Goal: Find specific page/section: Find specific page/section

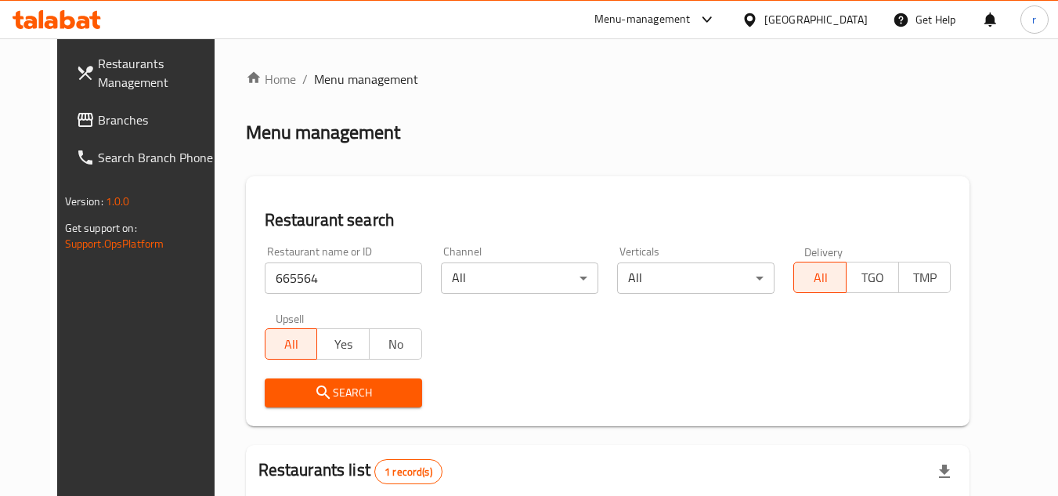
click at [98, 114] on span "Branches" at bounding box center [160, 119] width 124 height 19
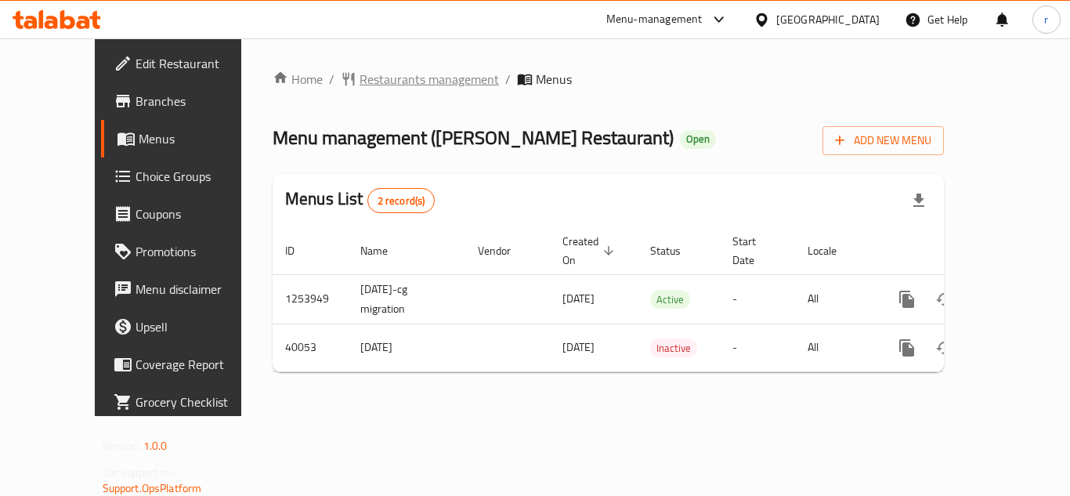
click at [414, 87] on span "Restaurants management" at bounding box center [428, 79] width 139 height 19
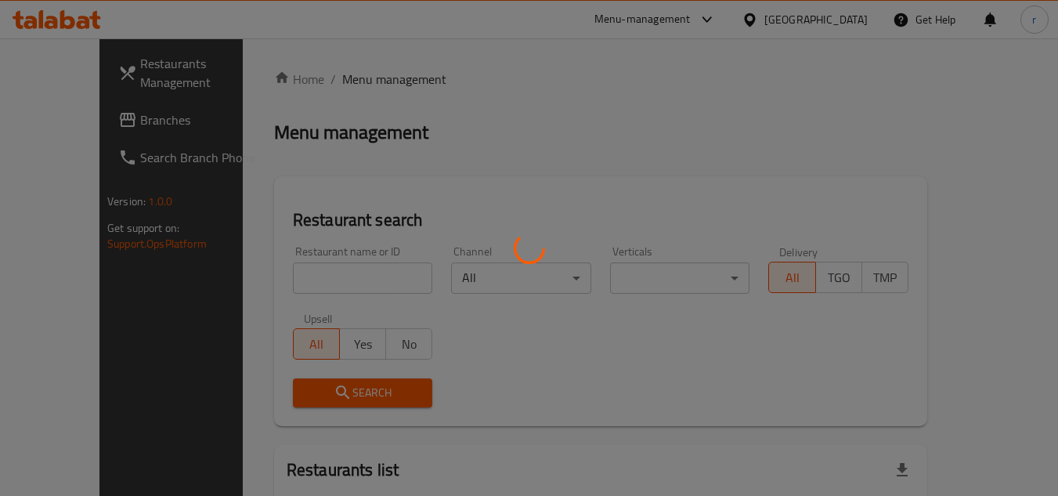
click at [292, 269] on div at bounding box center [529, 248] width 1058 height 496
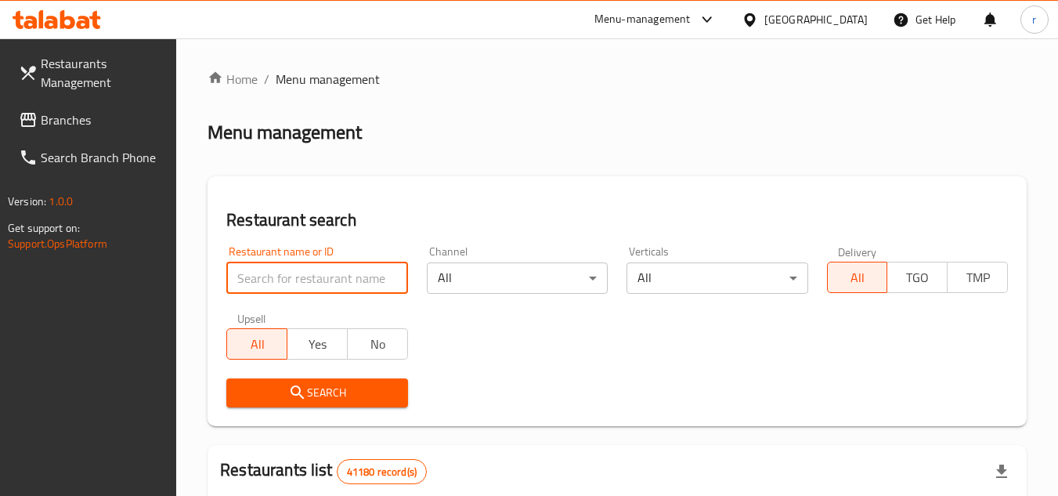
click at [289, 278] on input "search" at bounding box center [316, 277] width 181 height 31
paste input "20883"
type input "20883"
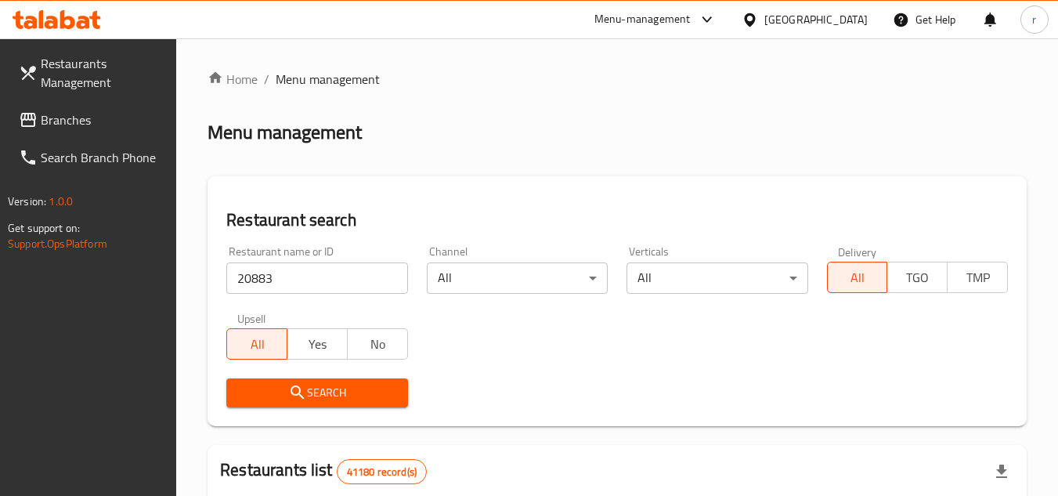
click at [317, 386] on span "Search" at bounding box center [317, 393] width 156 height 20
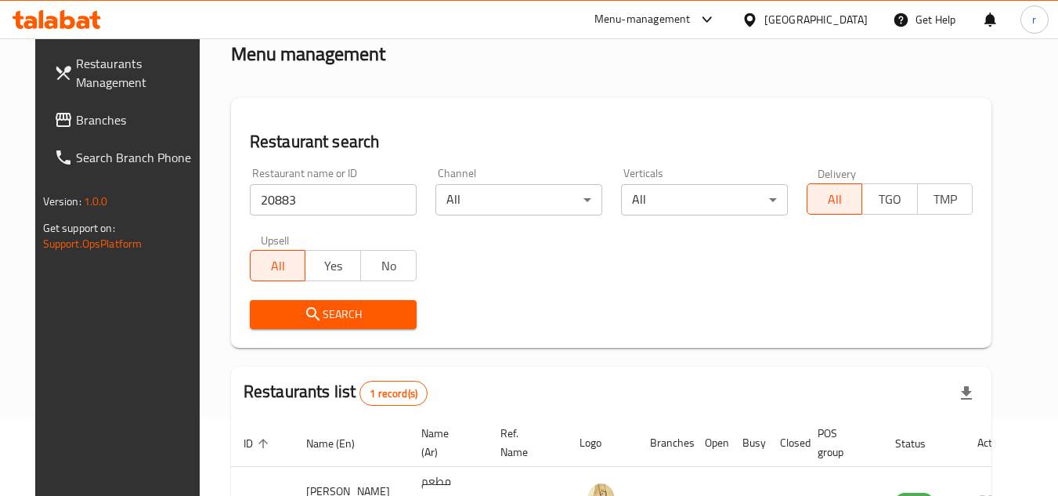
scroll to position [190, 0]
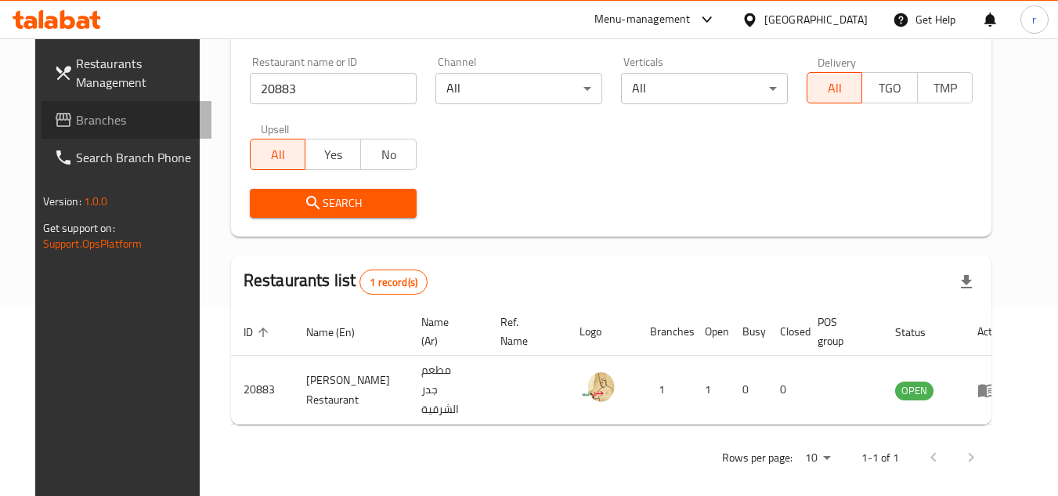
click at [76, 127] on span "Branches" at bounding box center [138, 119] width 124 height 19
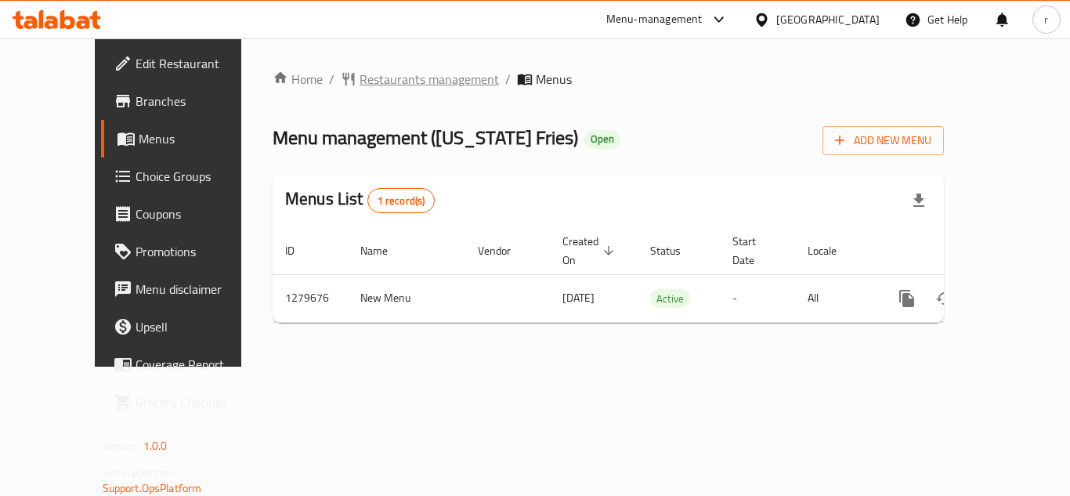
click at [359, 83] on span "Restaurants management" at bounding box center [428, 79] width 139 height 19
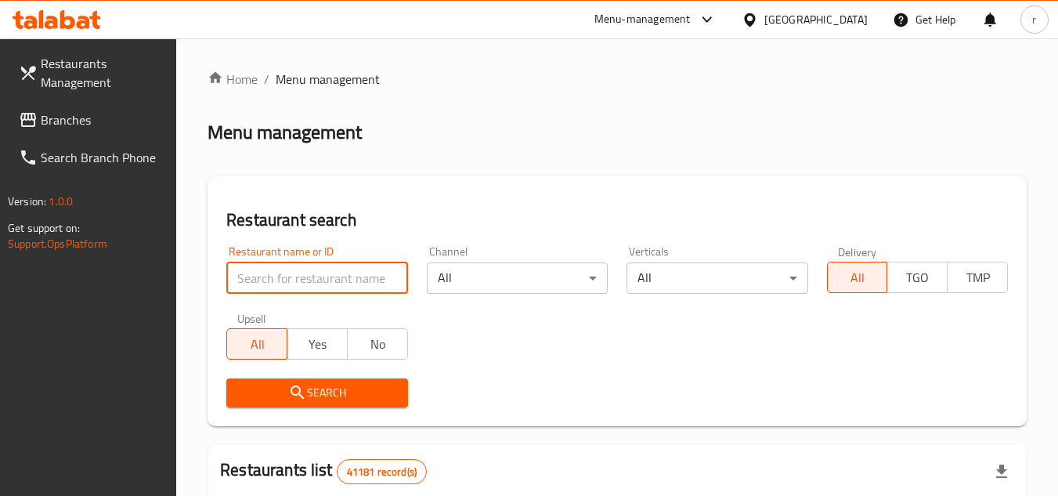
click at [269, 283] on input "search" at bounding box center [316, 277] width 181 height 31
paste input "693435"
type input "693435"
click at [258, 381] on button "Search" at bounding box center [316, 392] width 181 height 29
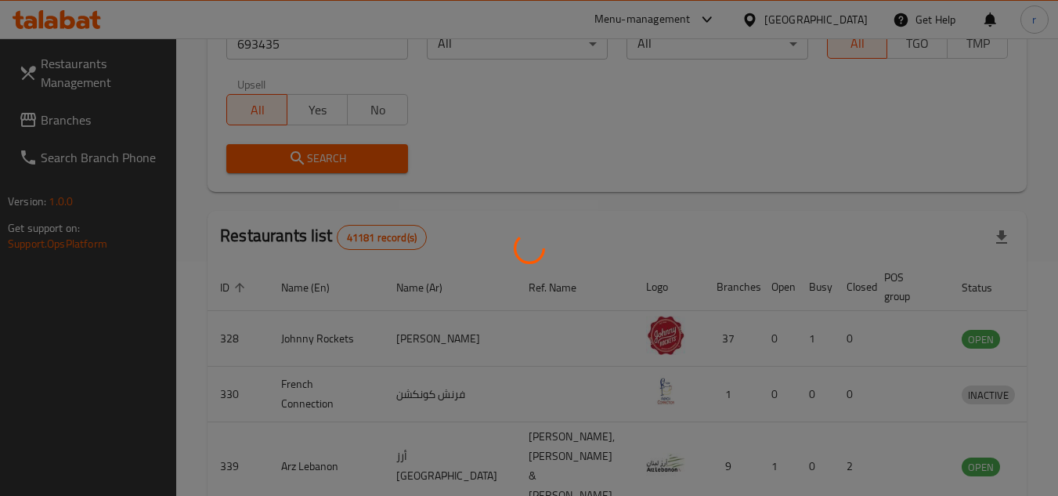
scroll to position [235, 0]
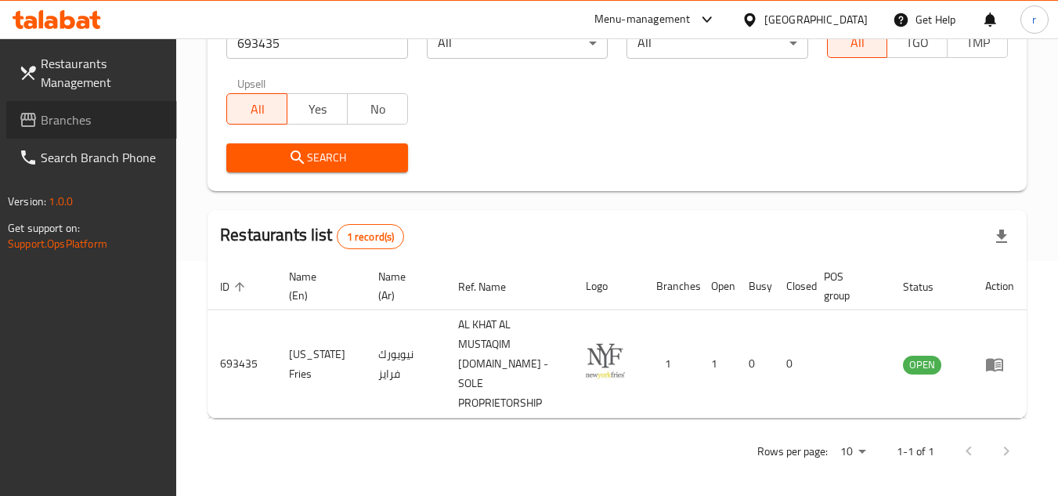
click at [87, 121] on span "Branches" at bounding box center [103, 119] width 124 height 19
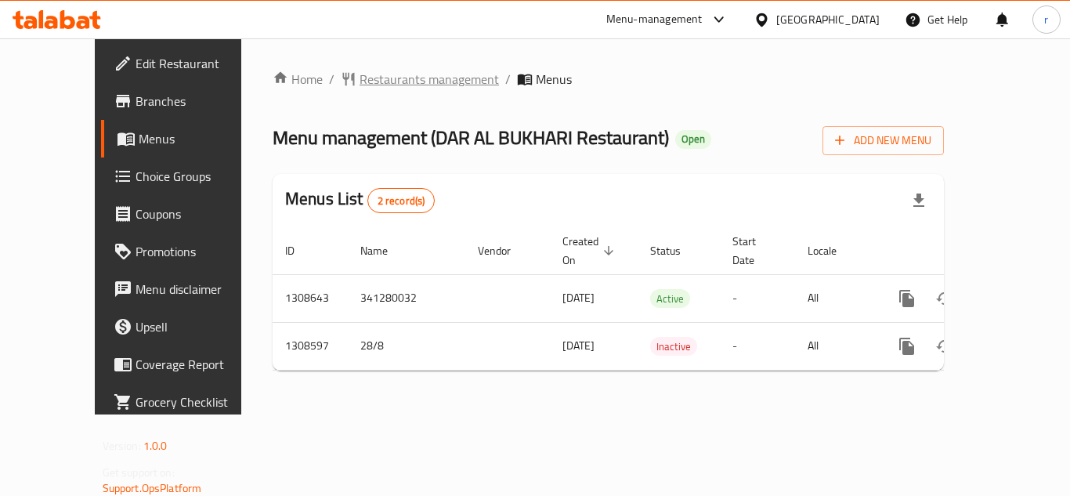
click at [359, 81] on span "Restaurants management" at bounding box center [428, 79] width 139 height 19
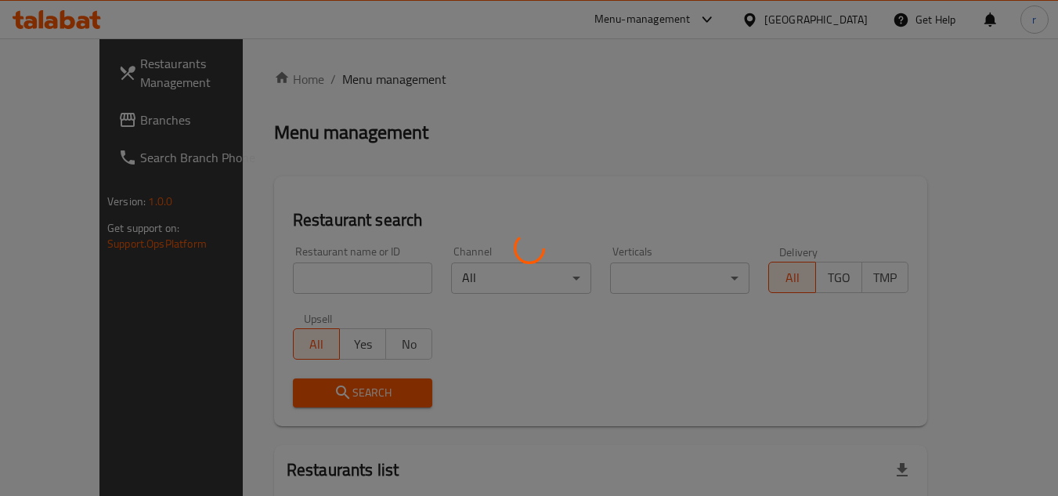
click at [295, 283] on div at bounding box center [529, 248] width 1058 height 496
click at [296, 280] on div at bounding box center [529, 248] width 1058 height 496
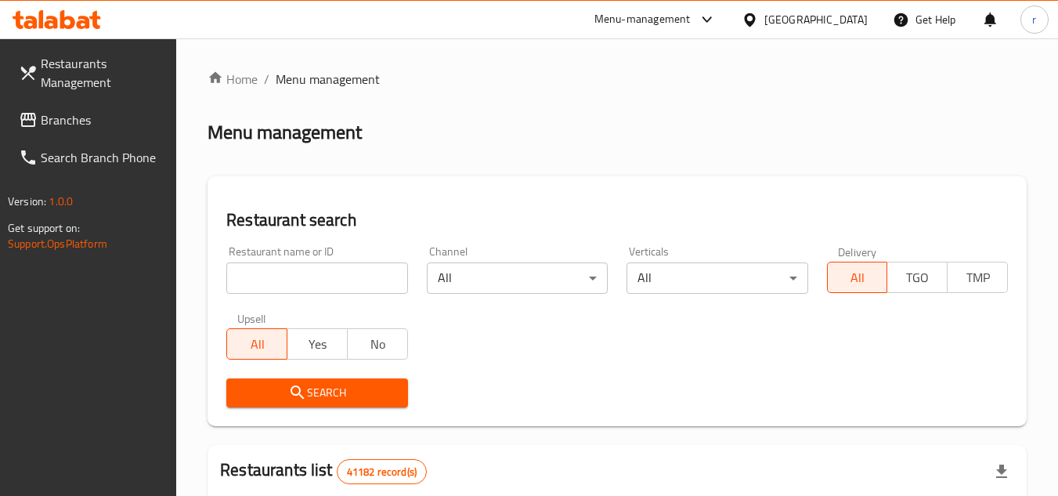
click at [296, 280] on input "search" at bounding box center [316, 277] width 181 height 31
paste input "704952"
type input "704952"
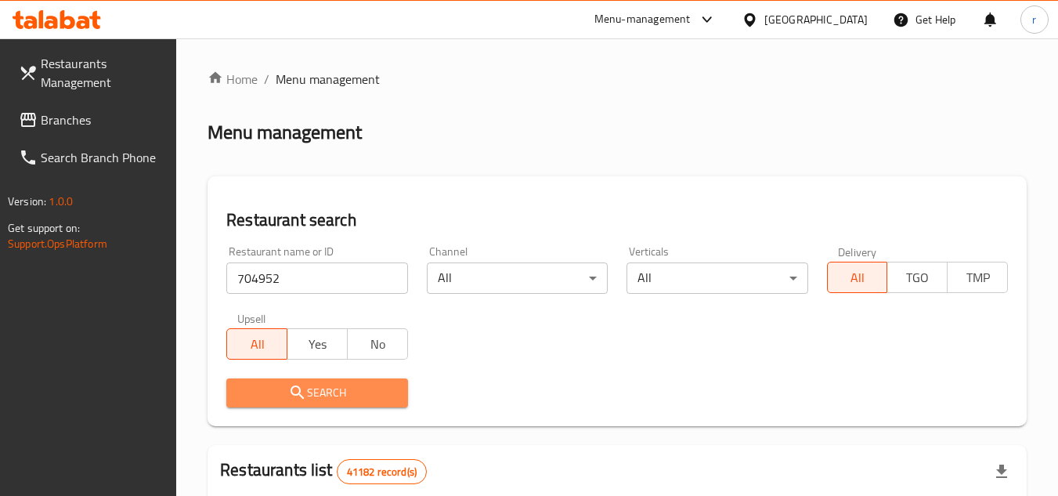
click at [268, 396] on span "Search" at bounding box center [317, 393] width 156 height 20
click at [268, 396] on div at bounding box center [529, 248] width 1058 height 496
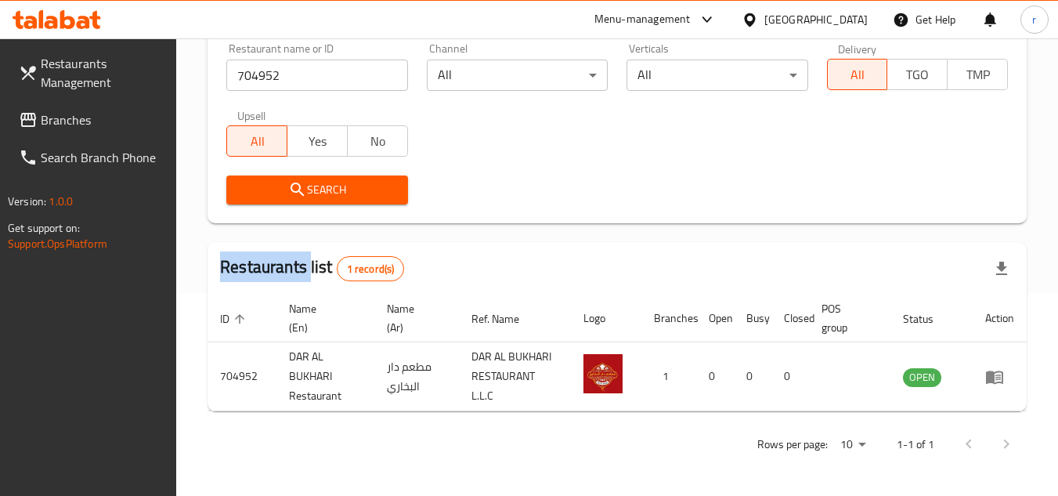
scroll to position [203, 0]
click at [66, 119] on span "Branches" at bounding box center [103, 119] width 124 height 19
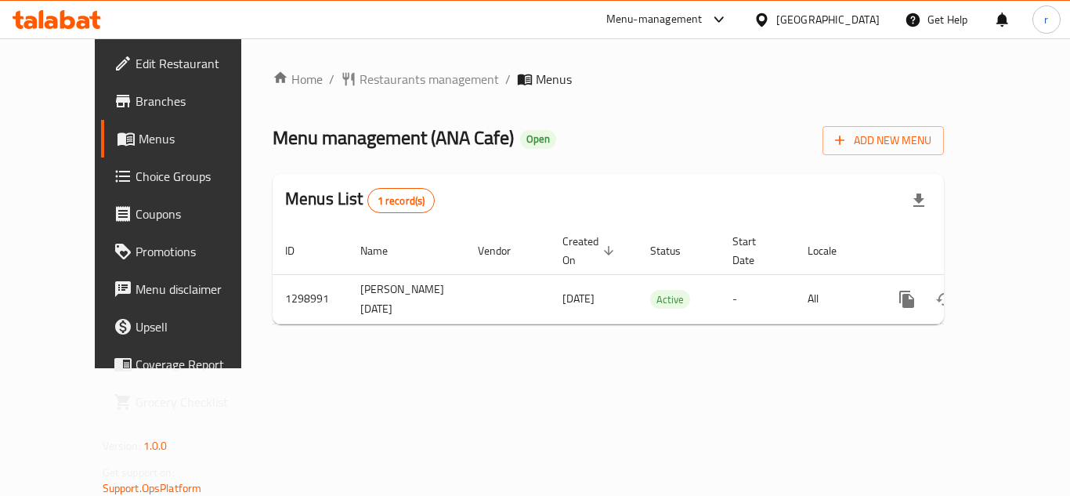
click at [386, 85] on span "Restaurants management" at bounding box center [428, 79] width 139 height 19
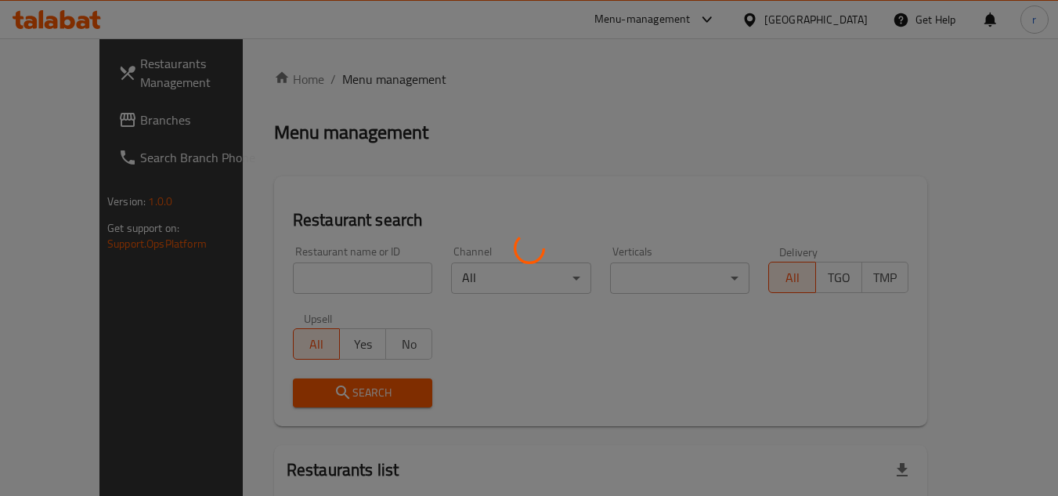
click at [323, 280] on div at bounding box center [529, 248] width 1058 height 496
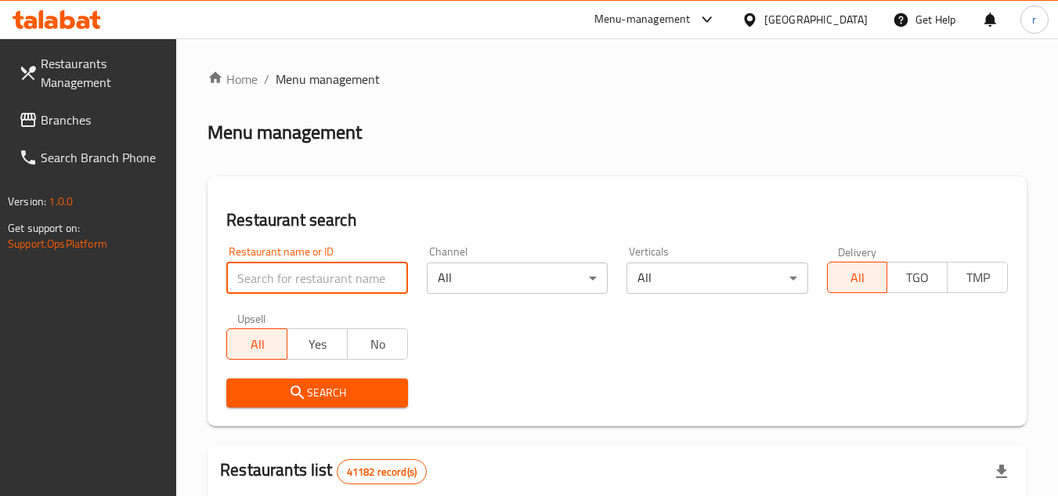
click at [327, 277] on input "search" at bounding box center [316, 277] width 181 height 31
paste input "700939"
type input "700939"
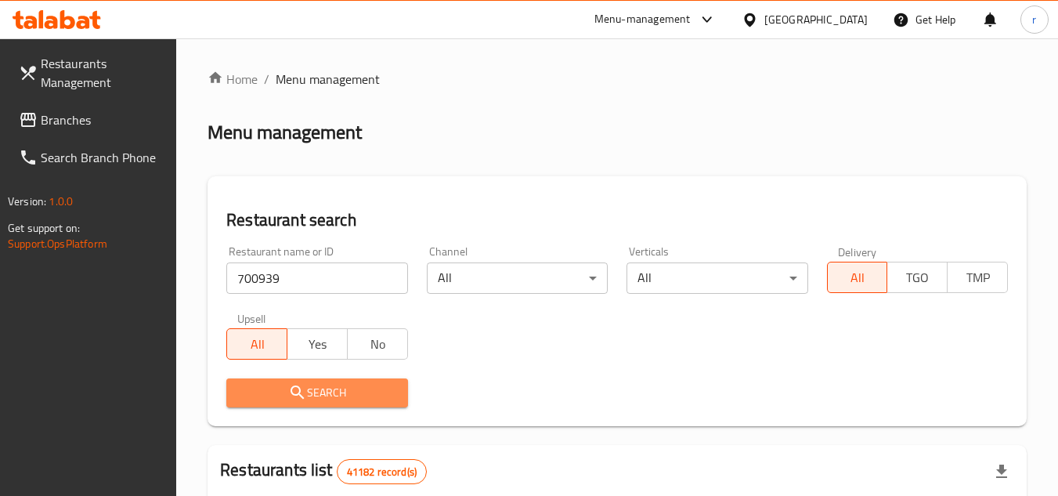
click at [273, 381] on button "Search" at bounding box center [316, 392] width 181 height 29
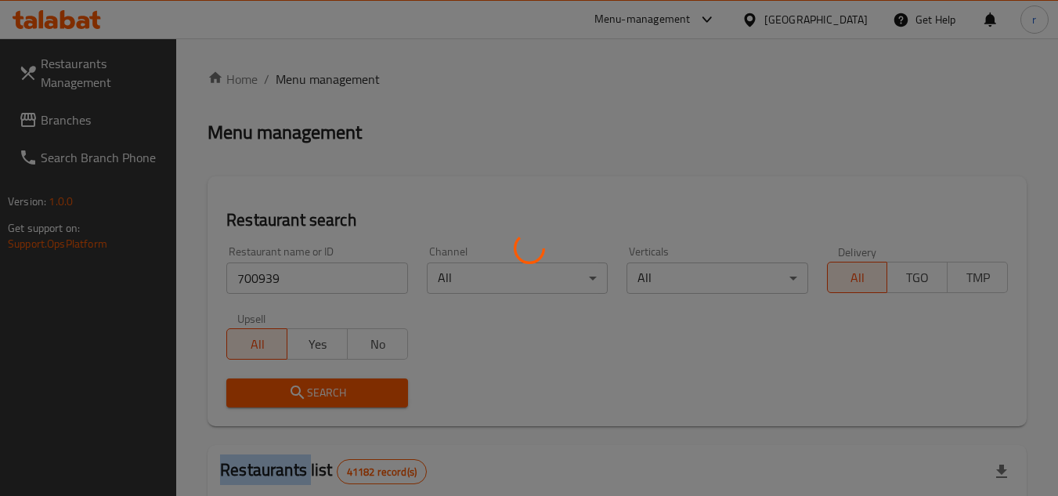
click at [273, 381] on div at bounding box center [529, 248] width 1058 height 496
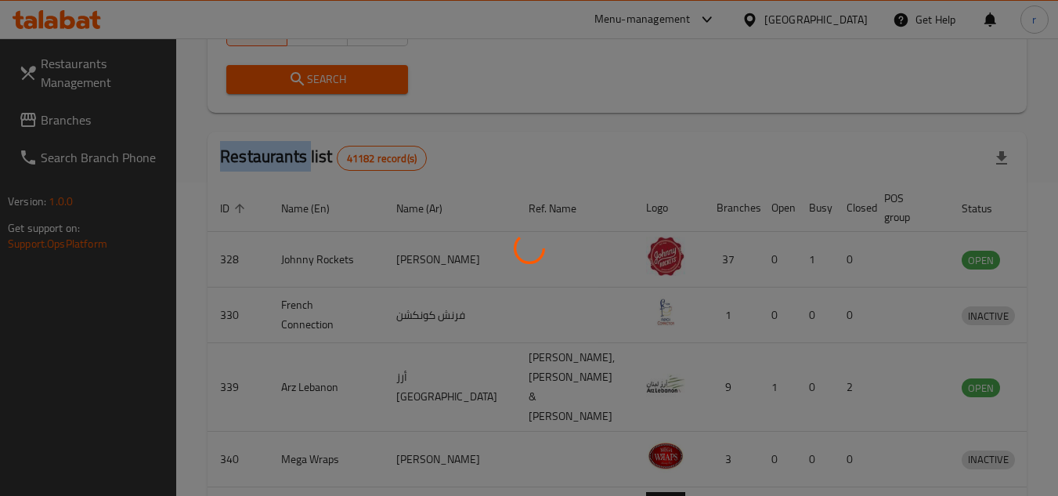
scroll to position [190, 0]
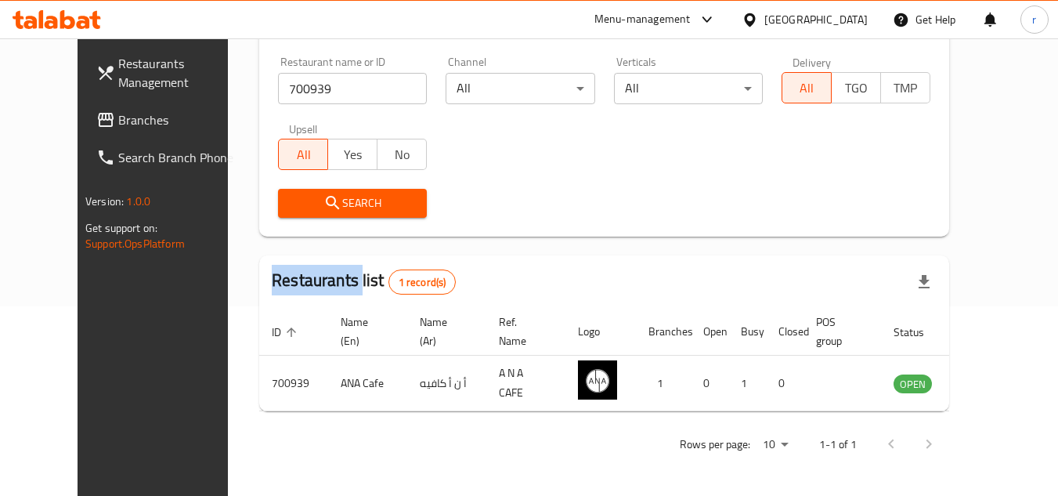
click at [750, 21] on icon at bounding box center [749, 19] width 11 height 13
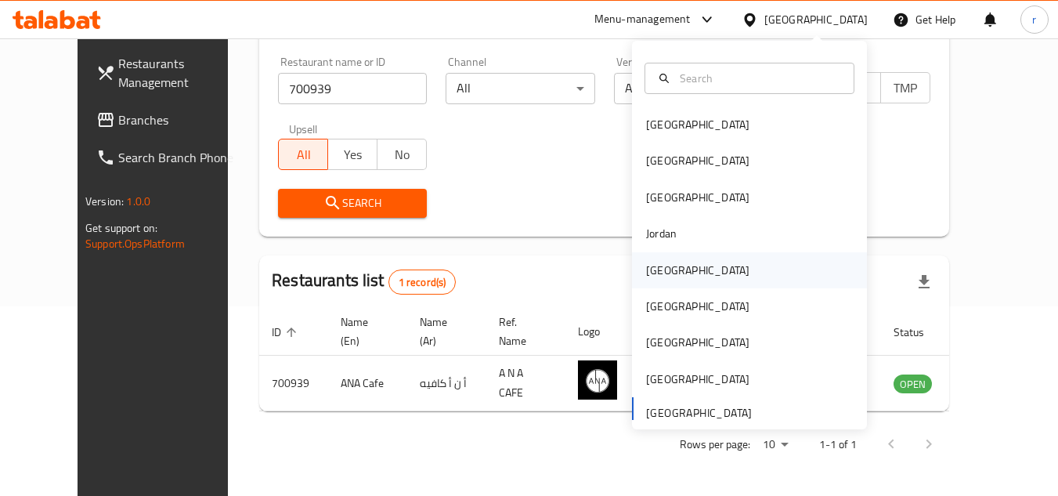
click at [652, 262] on div "[GEOGRAPHIC_DATA]" at bounding box center [697, 270] width 103 height 17
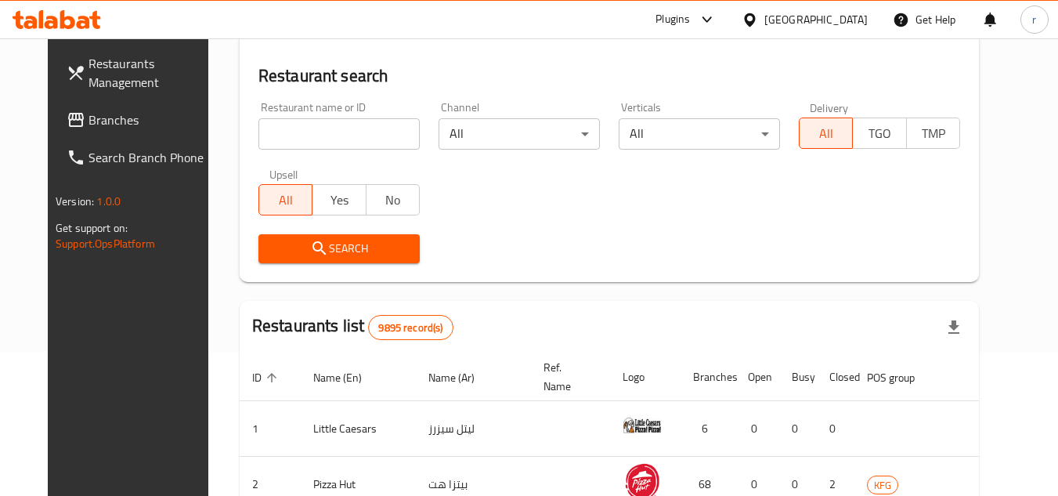
scroll to position [190, 0]
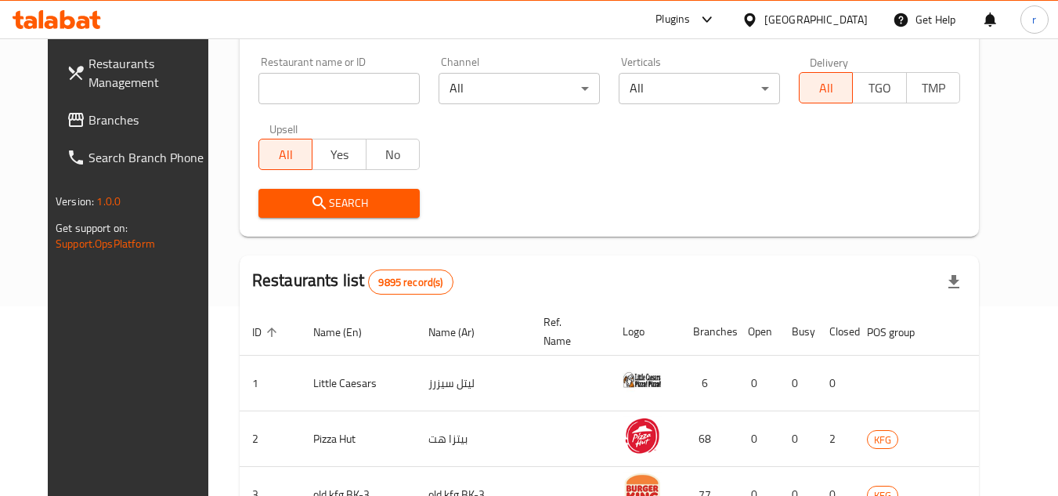
click at [88, 124] on span "Branches" at bounding box center [150, 119] width 124 height 19
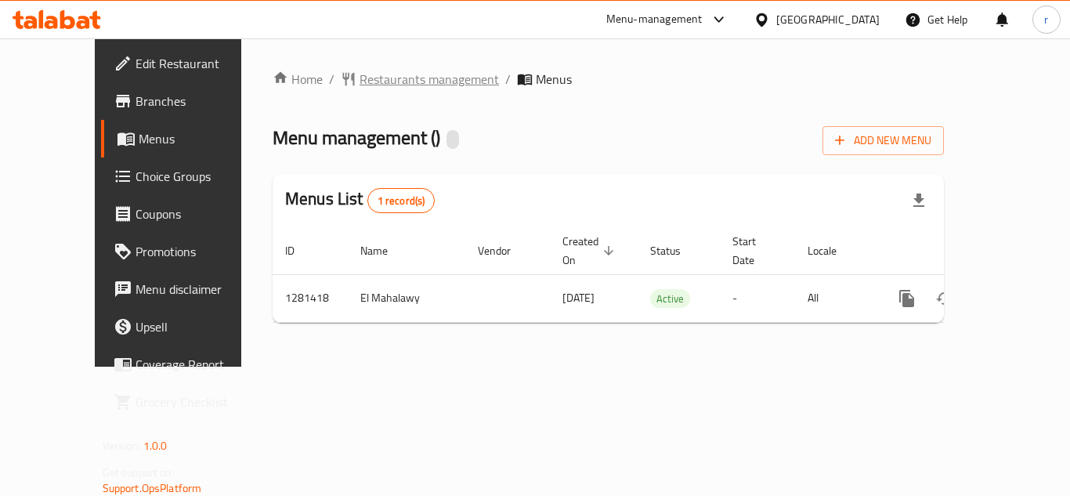
click at [404, 82] on span "Restaurants management" at bounding box center [428, 79] width 139 height 19
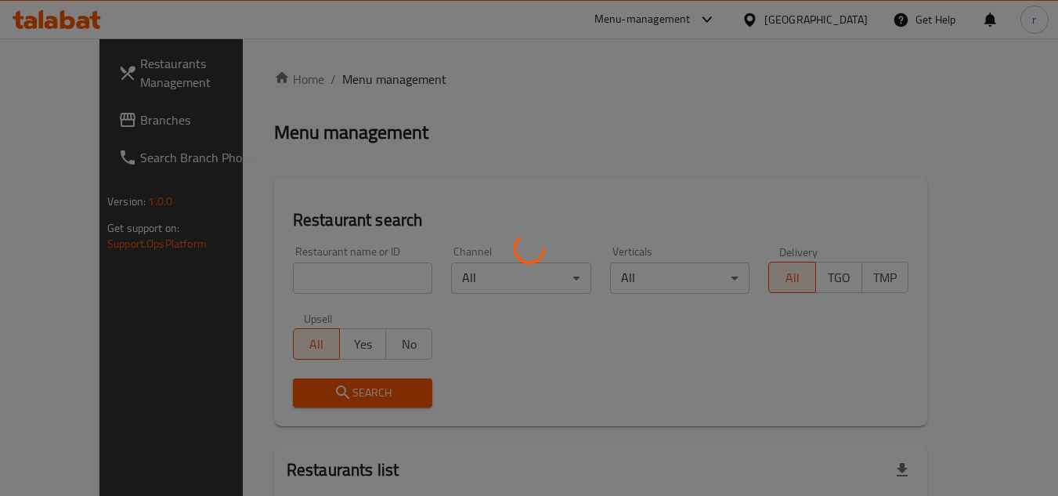
click at [311, 272] on div at bounding box center [529, 248] width 1058 height 496
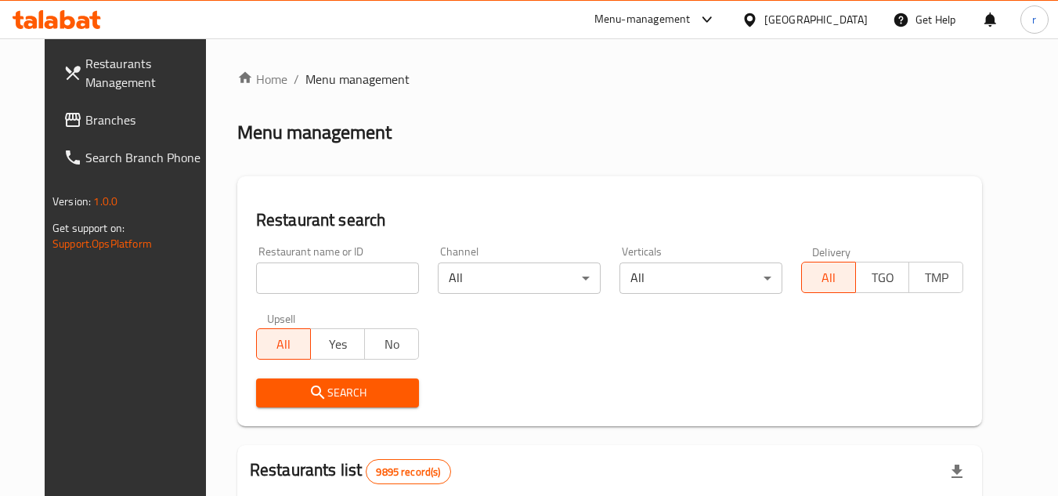
click at [311, 272] on input "search" at bounding box center [337, 277] width 163 height 31
paste input "694350"
type input "694350"
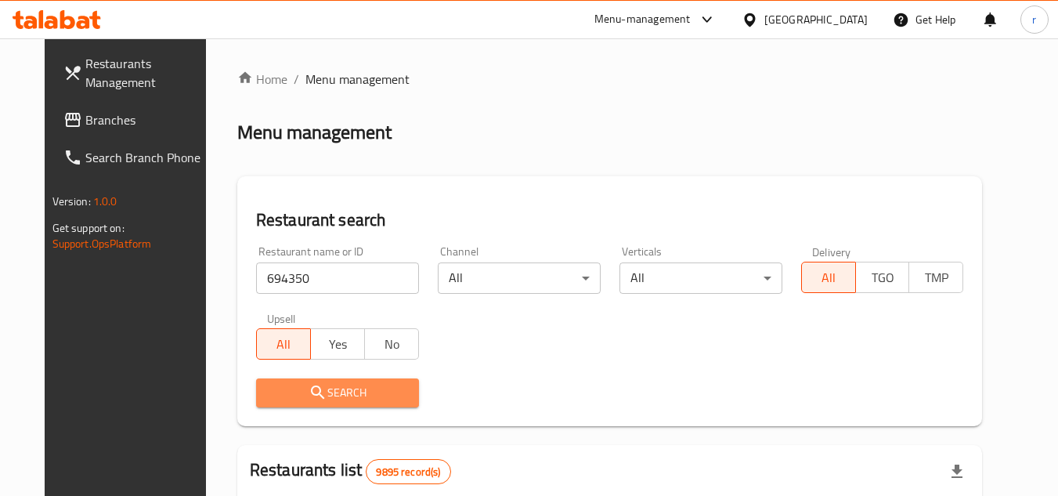
click at [287, 383] on span "Search" at bounding box center [338, 393] width 138 height 20
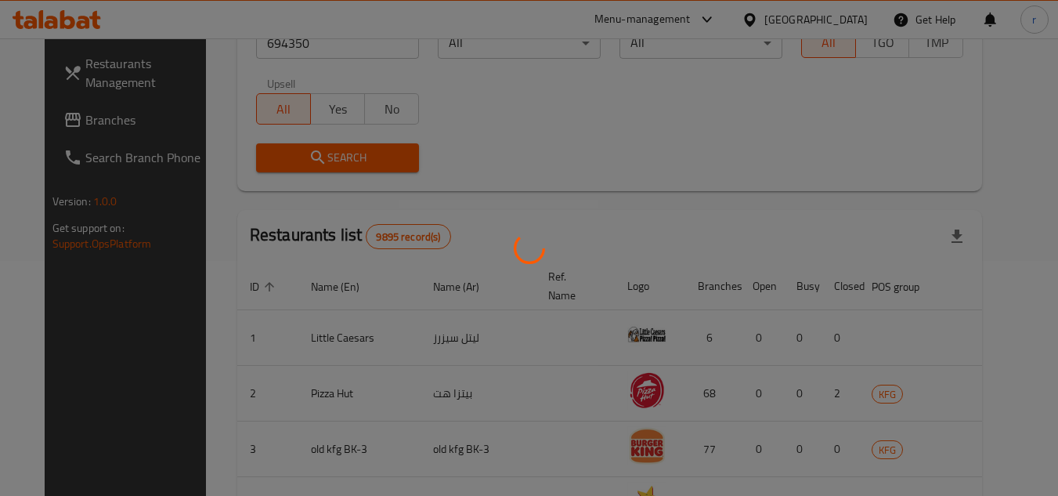
scroll to position [203, 0]
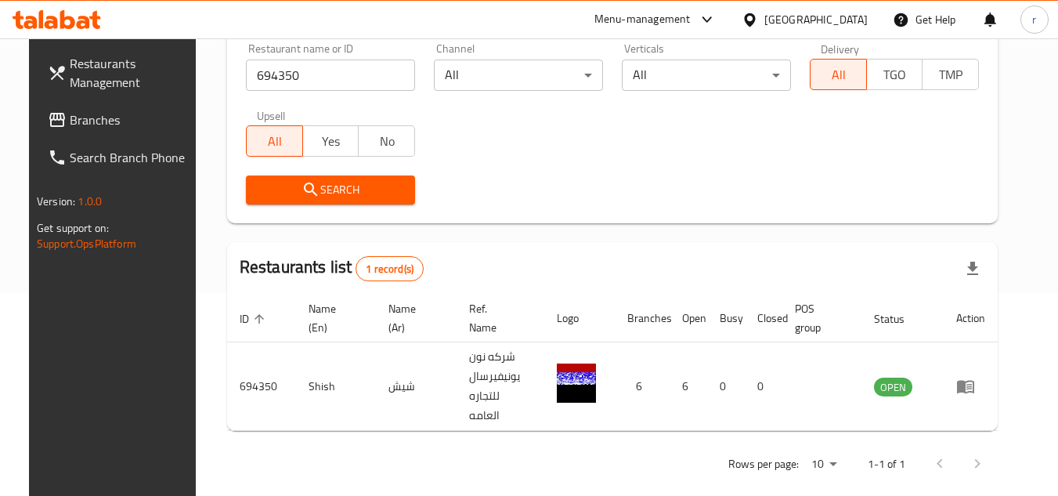
drag, startPoint x: 82, startPoint y: 128, endPoint x: 211, endPoint y: 43, distance: 154.4
click at [82, 128] on span "Branches" at bounding box center [132, 119] width 124 height 19
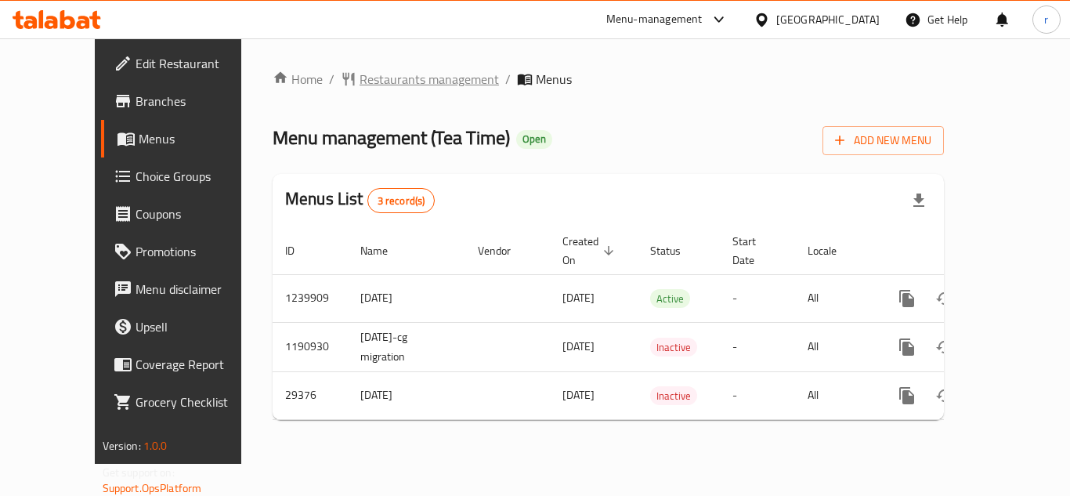
click at [359, 75] on span "Restaurants management" at bounding box center [428, 79] width 139 height 19
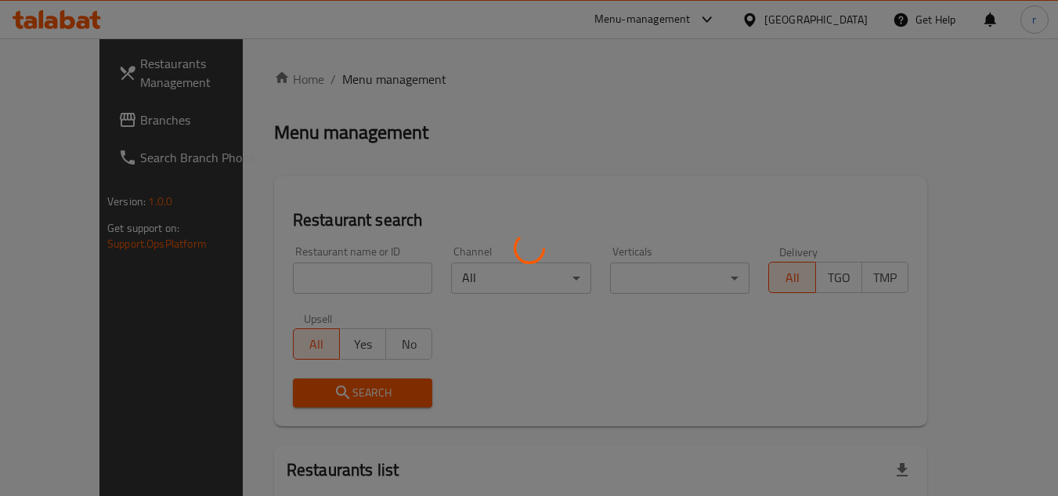
click at [249, 281] on div at bounding box center [529, 248] width 1058 height 496
click at [258, 278] on div at bounding box center [529, 248] width 1058 height 496
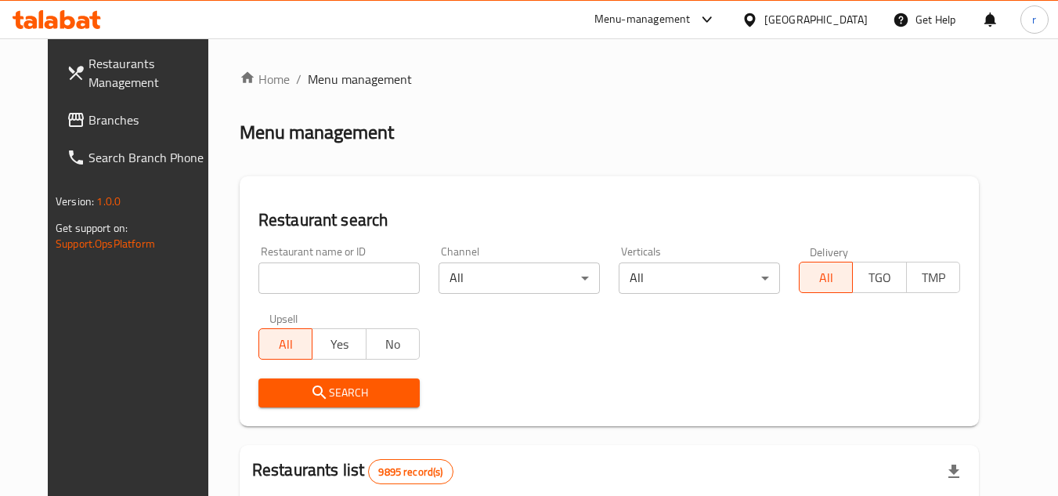
click at [262, 278] on input "search" at bounding box center [338, 277] width 161 height 31
paste input "15127"
type input "15127"
click at [271, 388] on span "Search" at bounding box center [339, 393] width 136 height 20
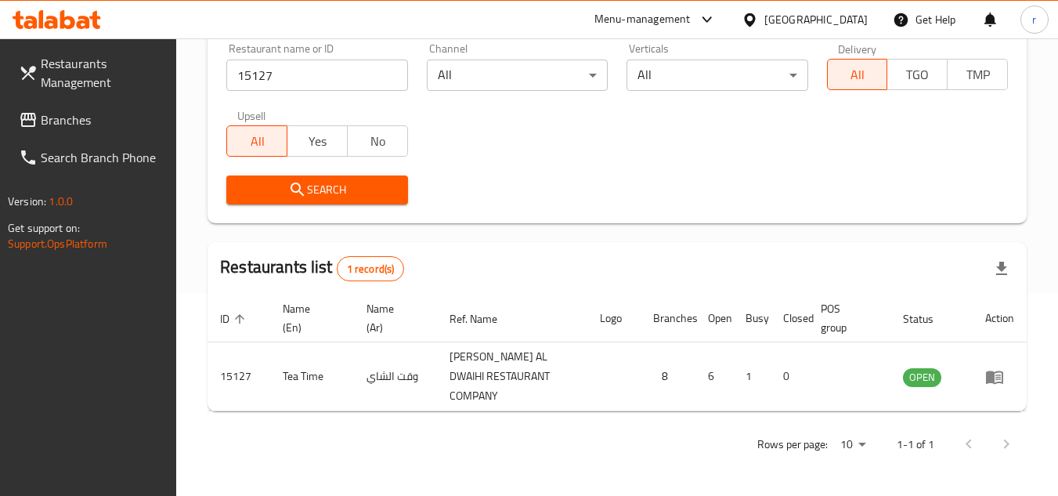
scroll to position [203, 0]
click at [764, 20] on div at bounding box center [753, 19] width 23 height 17
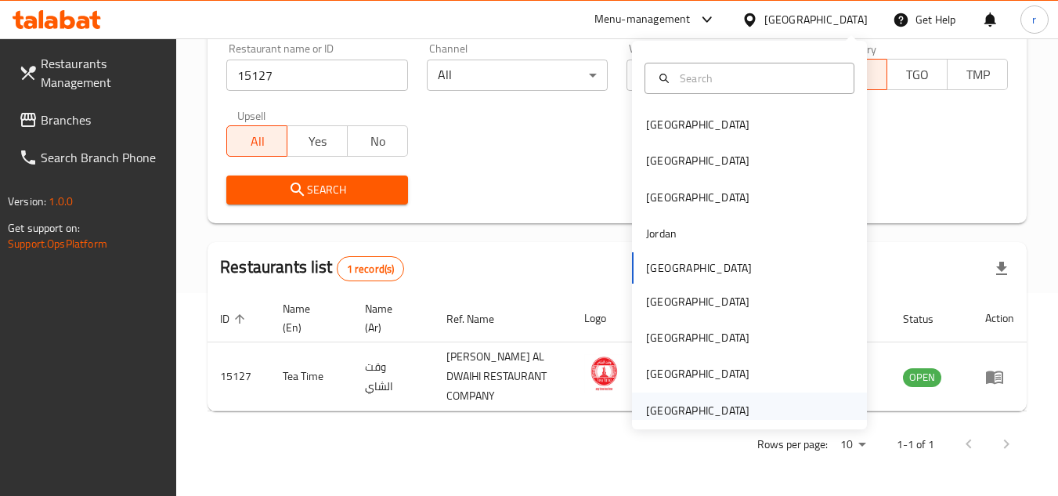
click at [684, 403] on div "[GEOGRAPHIC_DATA]" at bounding box center [697, 410] width 103 height 17
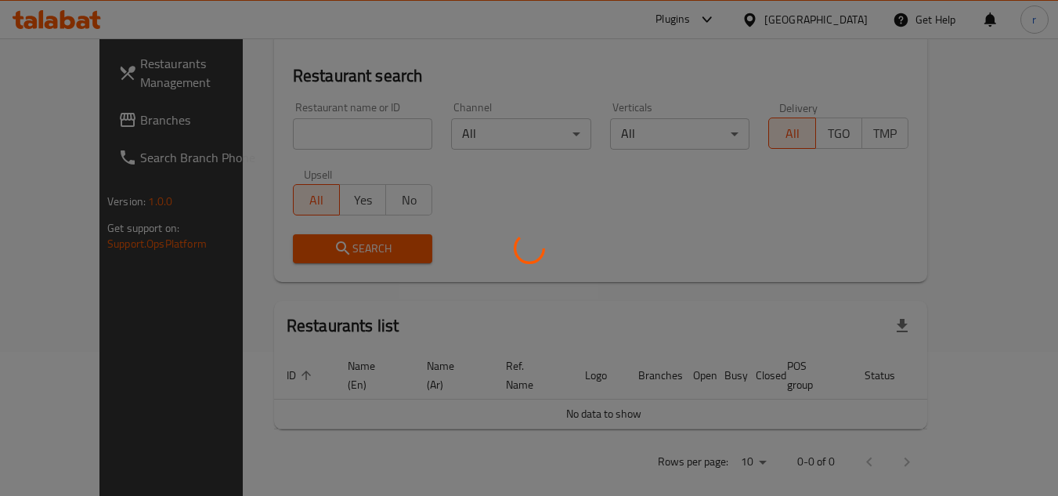
scroll to position [203, 0]
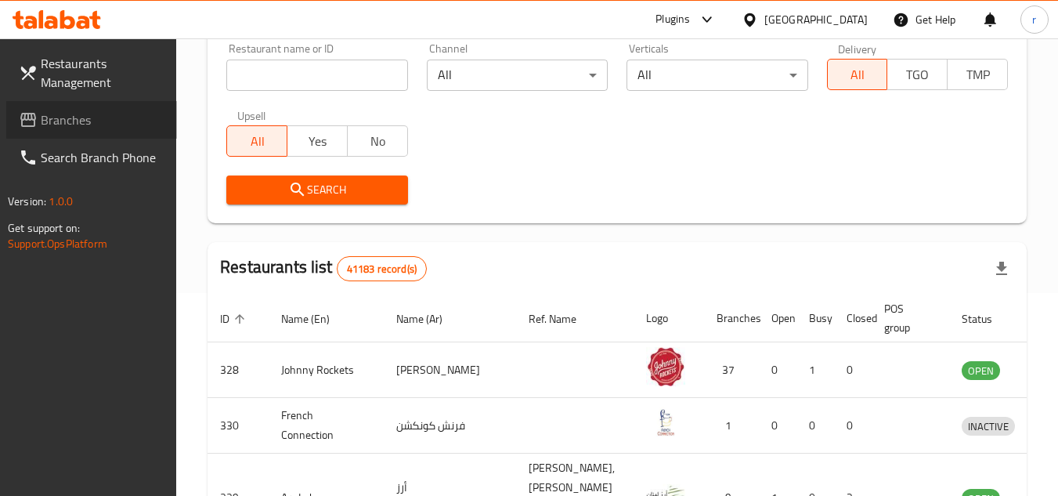
click at [67, 133] on link "Branches" at bounding box center [91, 120] width 171 height 38
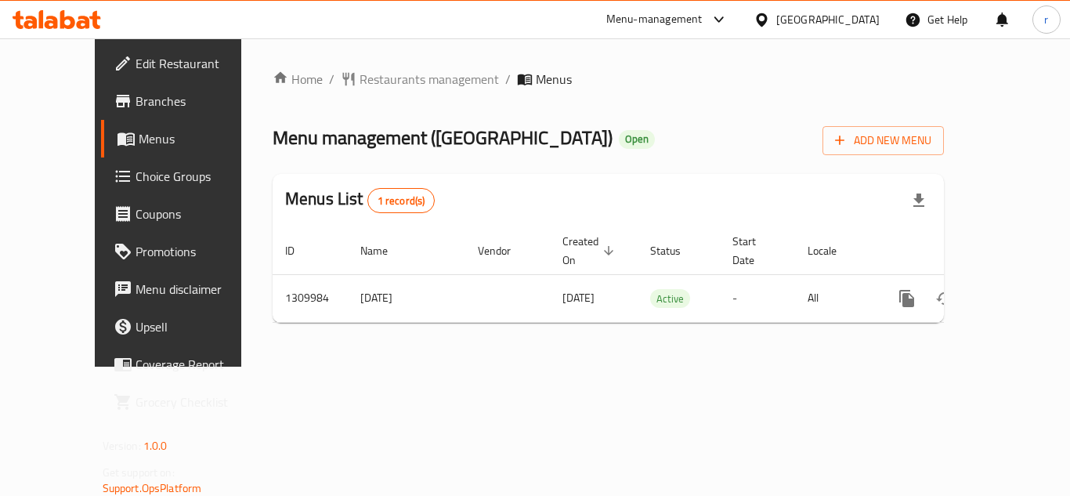
click at [347, 78] on div "Home / Restaurants management / Menus Menu management ( [GEOGRAPHIC_DATA] ) Ope…" at bounding box center [608, 202] width 671 height 265
click at [359, 78] on span "Restaurants management" at bounding box center [428, 79] width 139 height 19
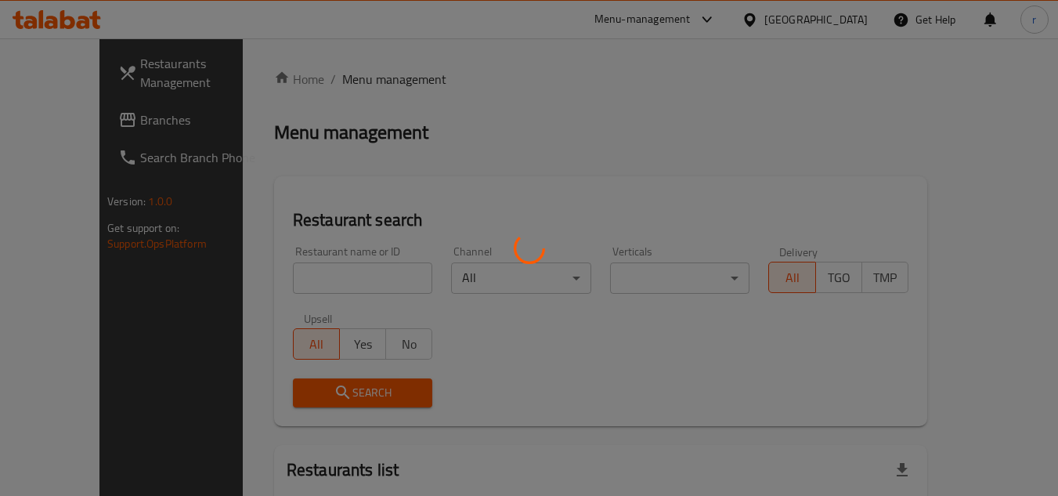
click at [327, 269] on div at bounding box center [529, 248] width 1058 height 496
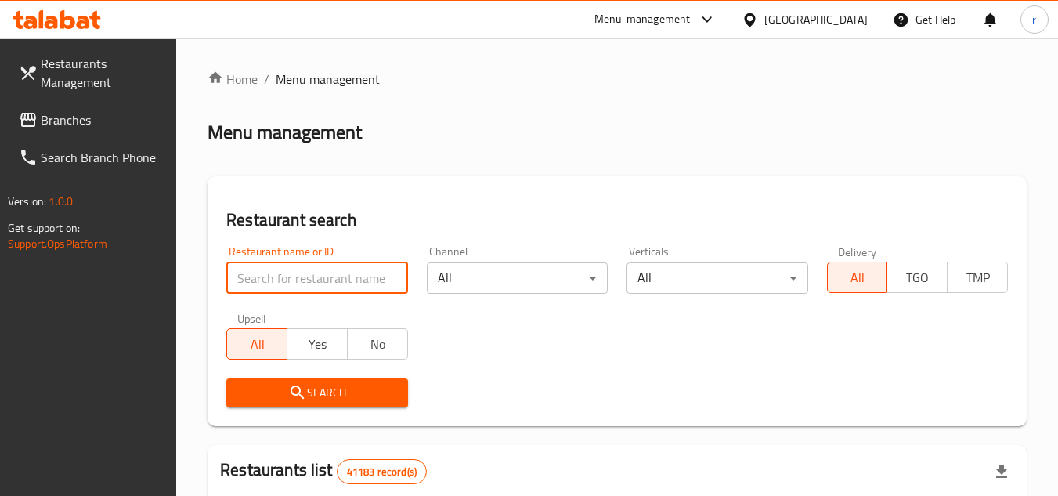
click at [318, 273] on input "search" at bounding box center [316, 277] width 181 height 31
paste input "705297"
type input "705297"
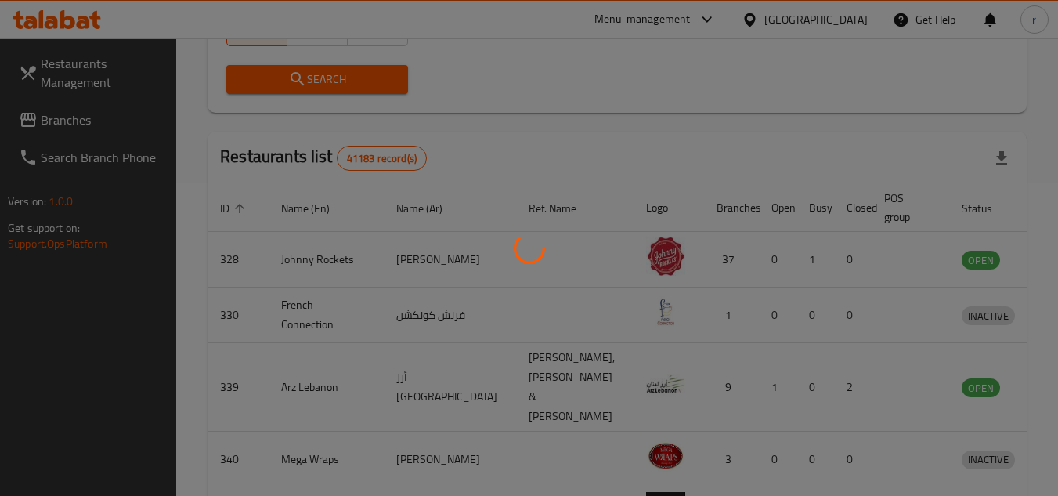
scroll to position [190, 0]
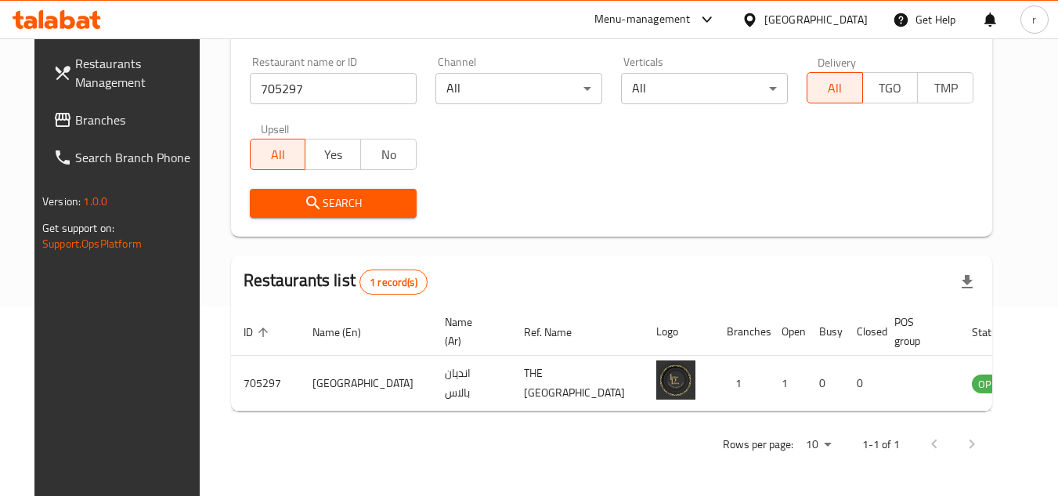
click at [833, 16] on div "United Arab Emirates" at bounding box center [815, 19] width 103 height 17
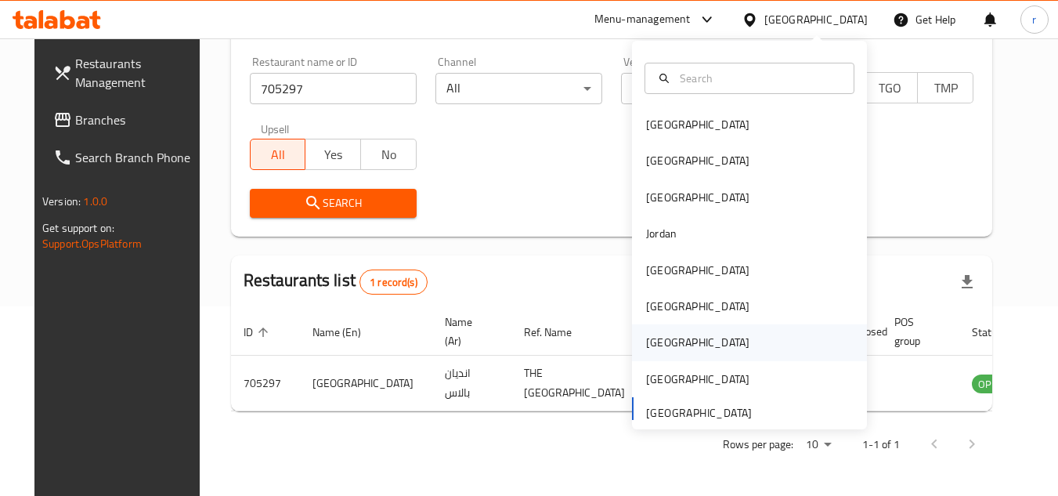
click at [646, 339] on div "[GEOGRAPHIC_DATA]" at bounding box center [697, 342] width 103 height 17
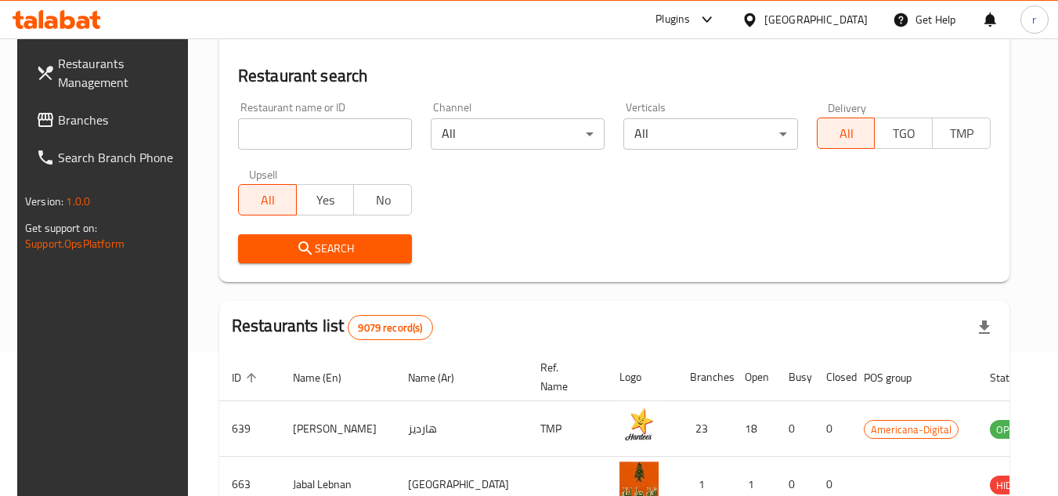
scroll to position [190, 0]
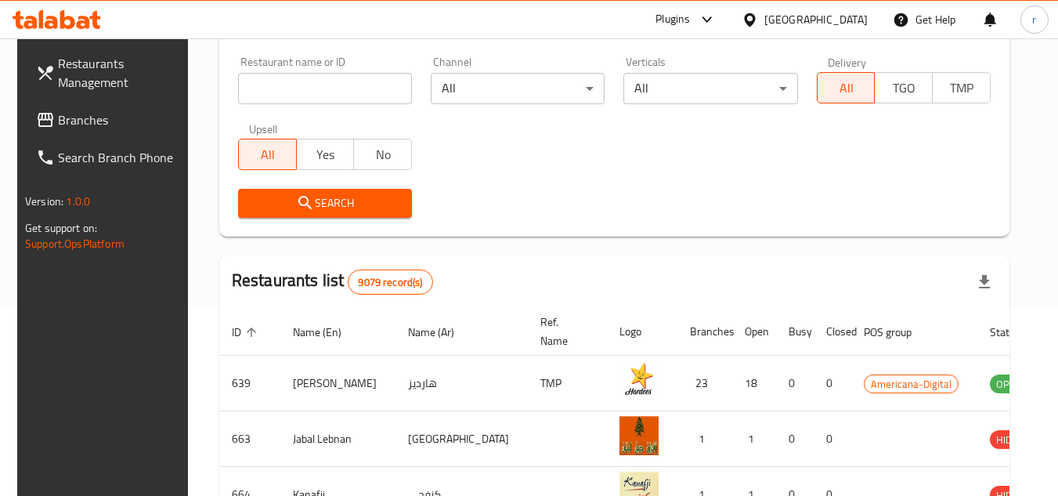
click at [66, 123] on span "Branches" at bounding box center [120, 119] width 124 height 19
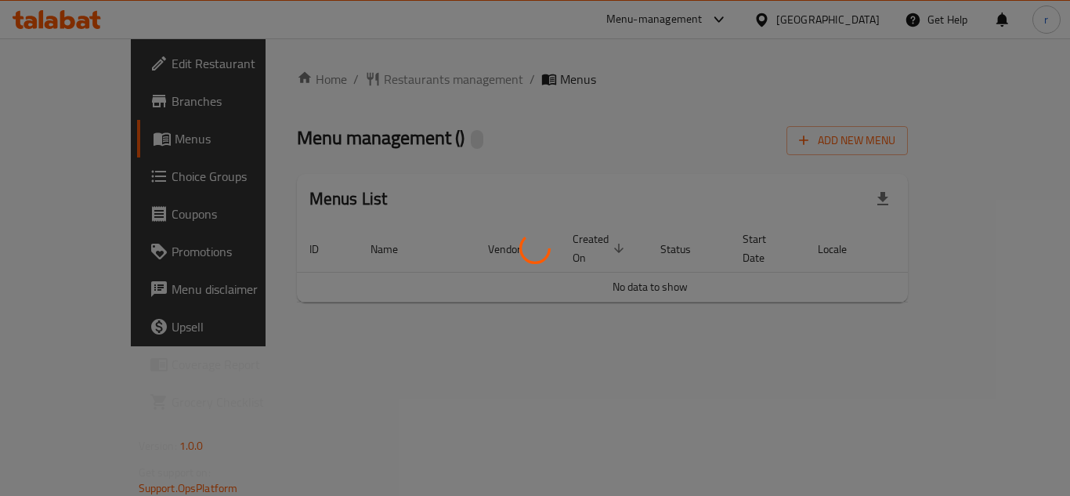
click at [338, 85] on div at bounding box center [535, 248] width 1070 height 496
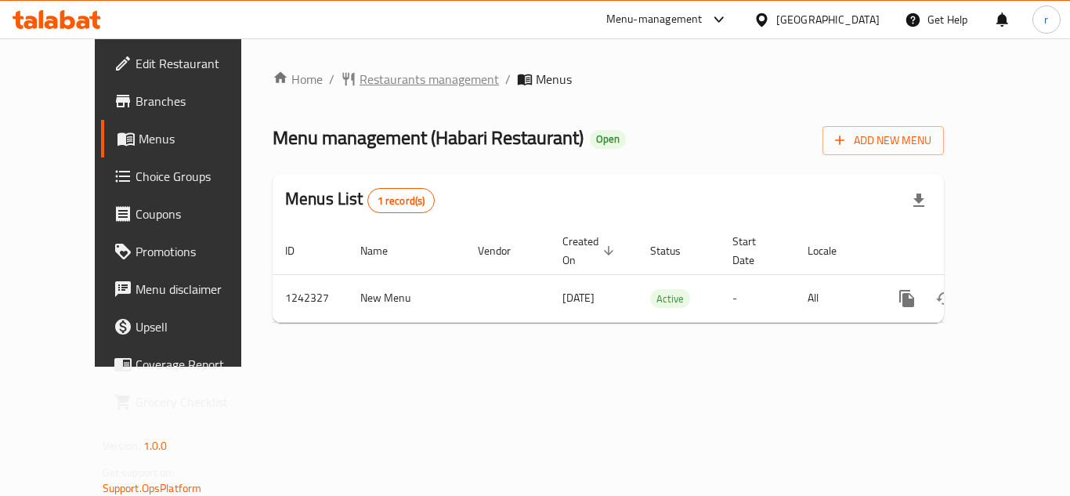
click at [359, 76] on span "Restaurants management" at bounding box center [428, 79] width 139 height 19
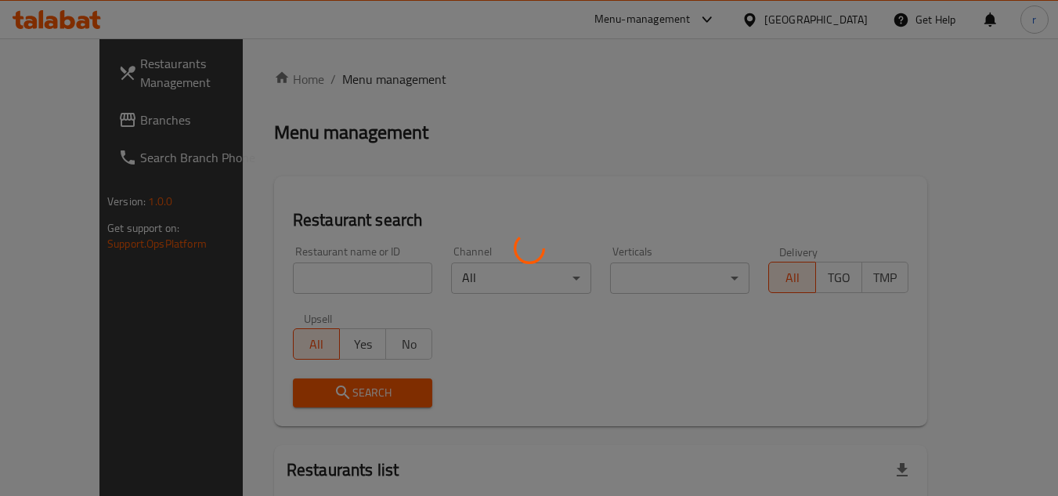
click at [291, 279] on div at bounding box center [529, 248] width 1058 height 496
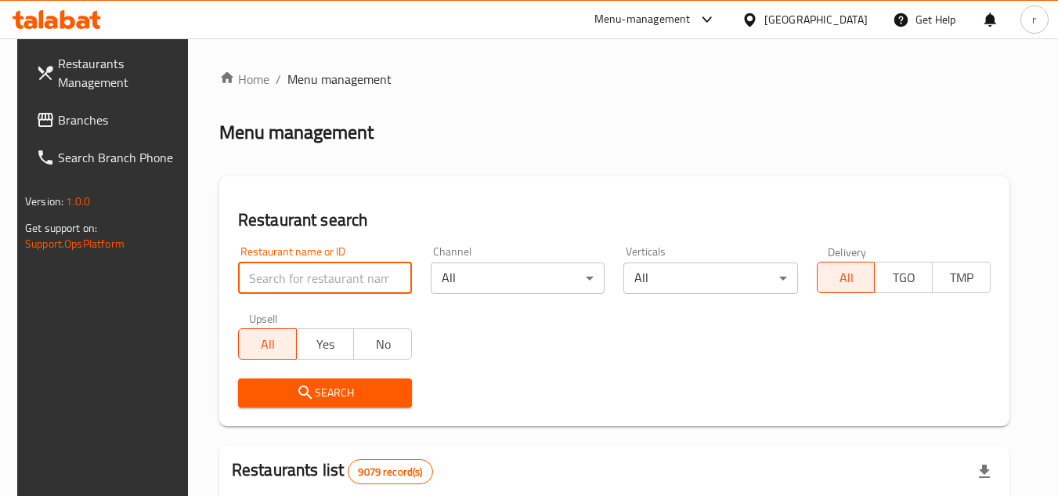
click at [294, 276] on input "search" at bounding box center [325, 277] width 174 height 31
paste input "681098"
type input "681098"
click at [283, 394] on span "Search" at bounding box center [325, 393] width 149 height 20
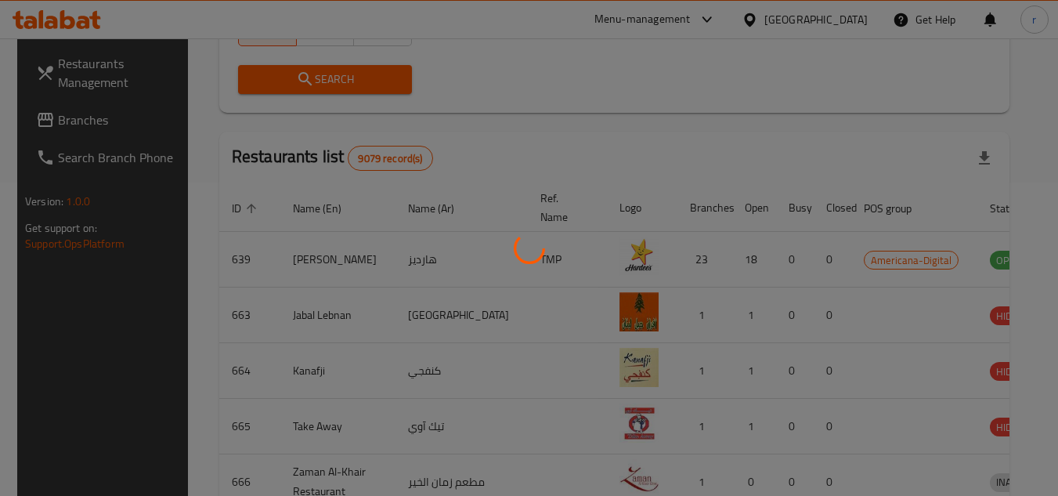
scroll to position [190, 0]
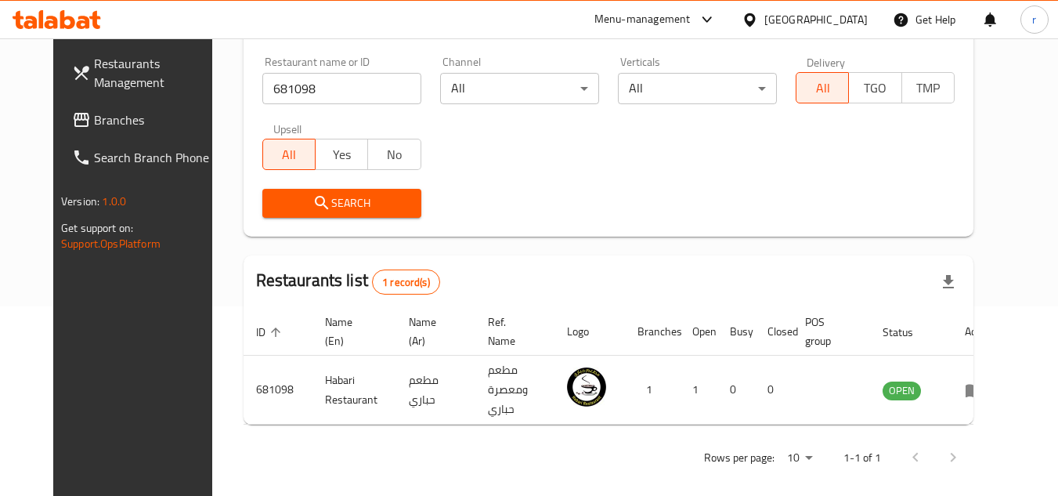
drag, startPoint x: 60, startPoint y: 123, endPoint x: 625, endPoint y: 2, distance: 578.3
click at [94, 123] on span "Branches" at bounding box center [156, 119] width 124 height 19
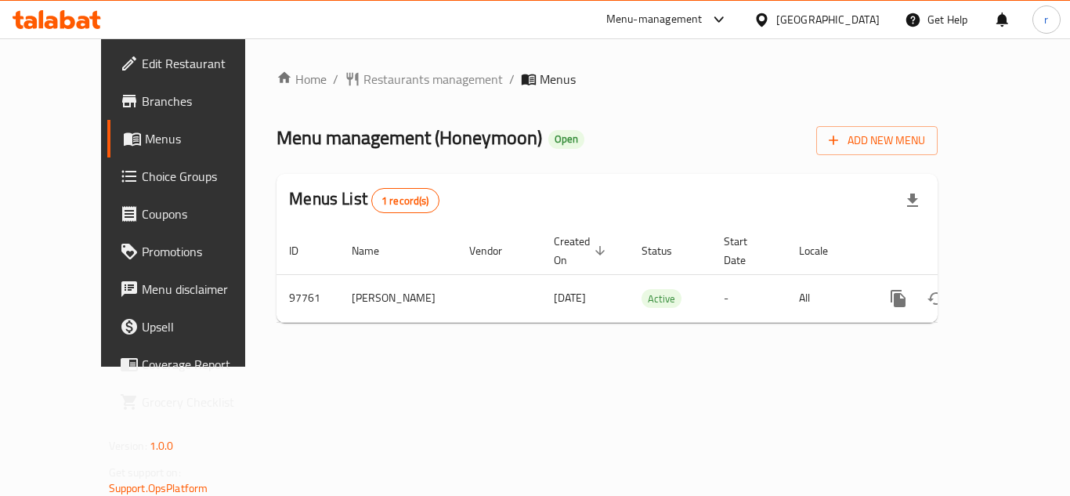
click at [363, 85] on span "Restaurants management" at bounding box center [432, 79] width 139 height 19
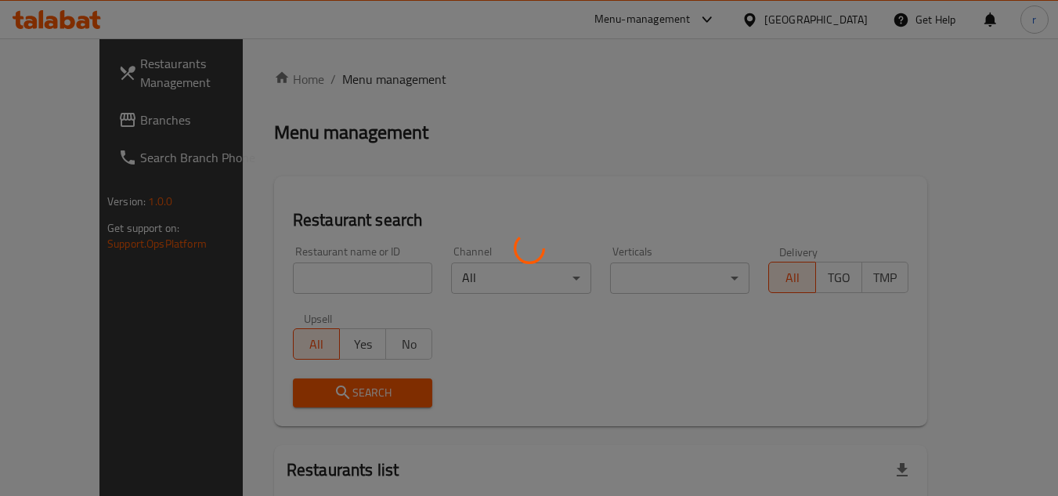
click at [304, 276] on div at bounding box center [529, 248] width 1058 height 496
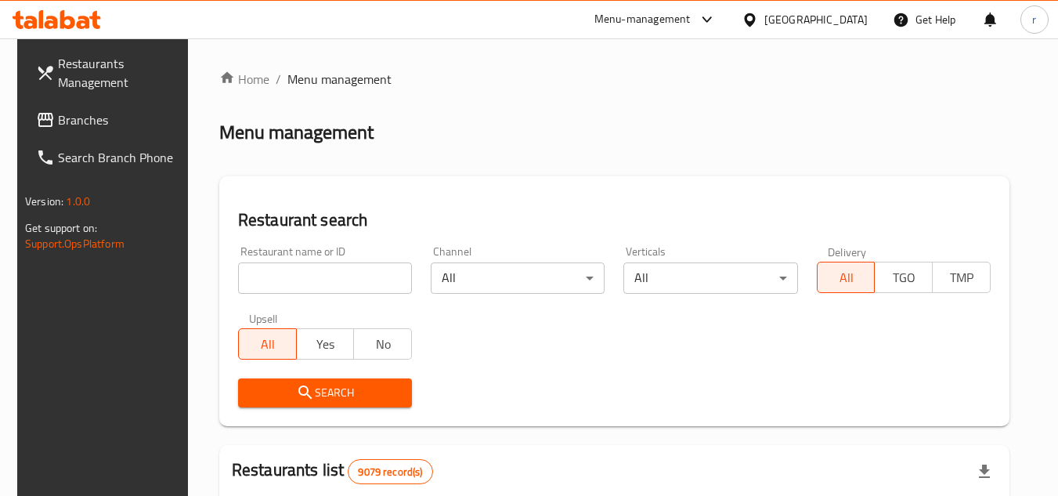
click at [304, 276] on input "search" at bounding box center [325, 277] width 174 height 31
paste input "602042"
type input "602042"
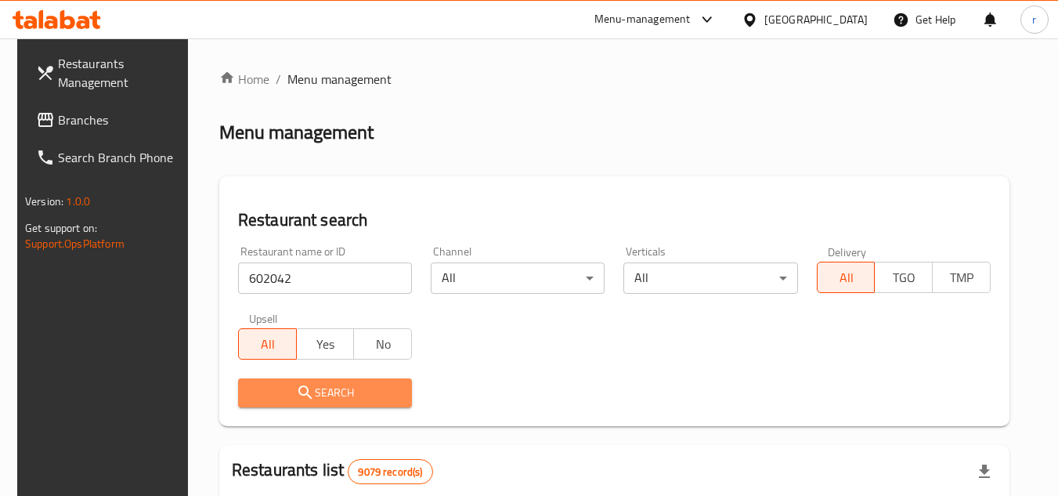
click at [274, 392] on span "Search" at bounding box center [325, 393] width 149 height 20
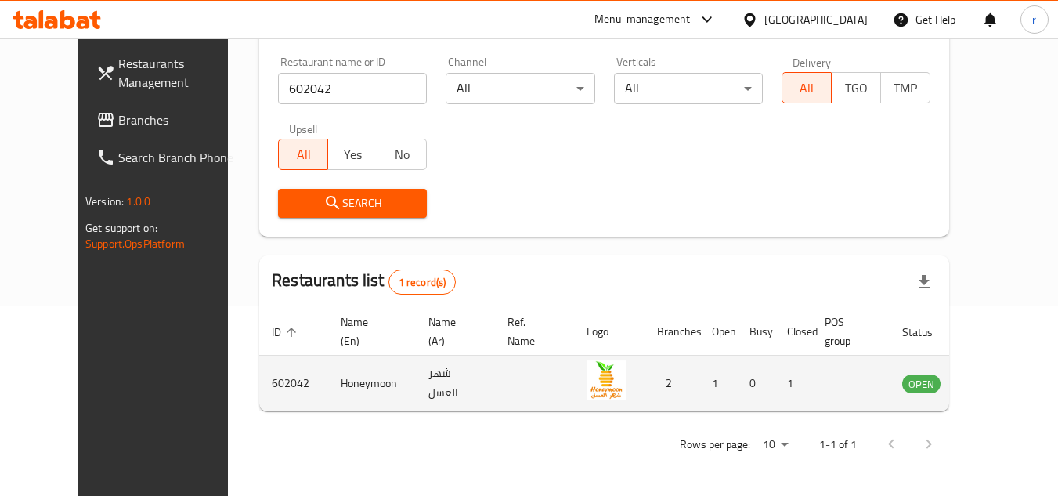
scroll to position [190, 0]
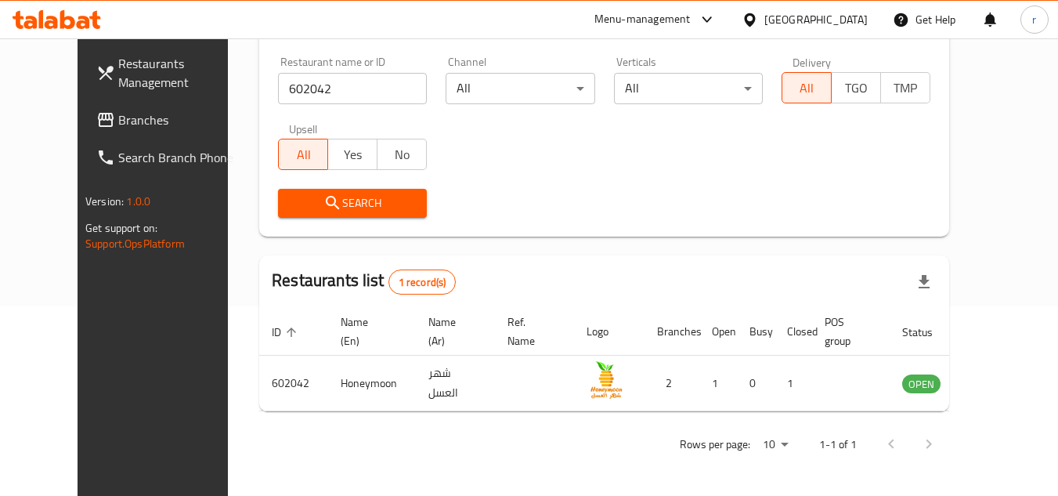
drag, startPoint x: 20, startPoint y: 118, endPoint x: 85, endPoint y: 110, distance: 66.2
click at [96, 118] on icon at bounding box center [105, 119] width 19 height 19
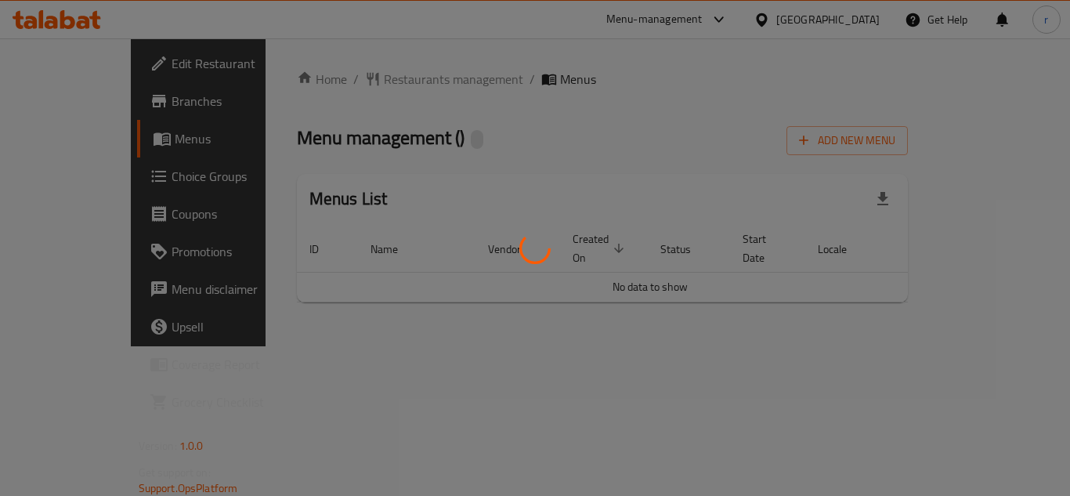
click at [345, 81] on div at bounding box center [535, 248] width 1070 height 496
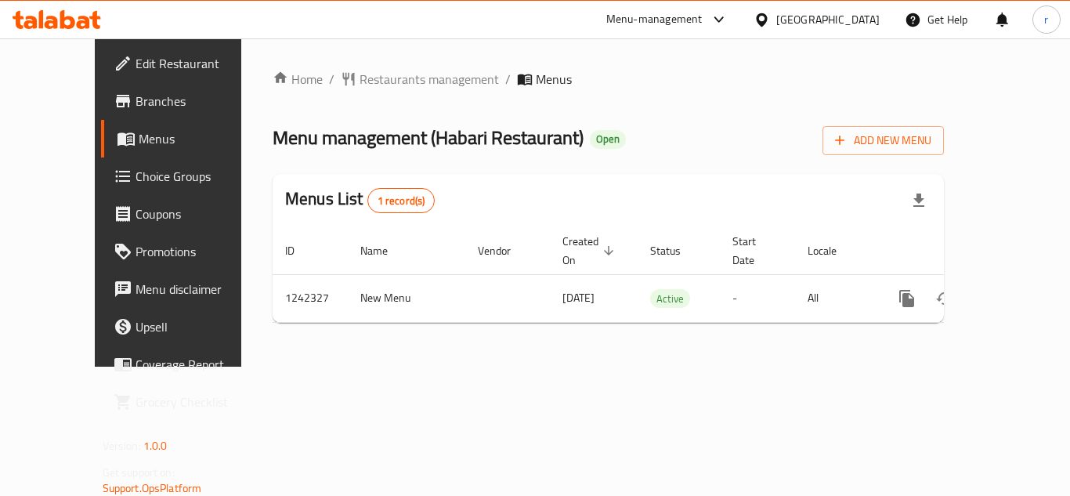
click at [359, 81] on span "Restaurants management" at bounding box center [428, 79] width 139 height 19
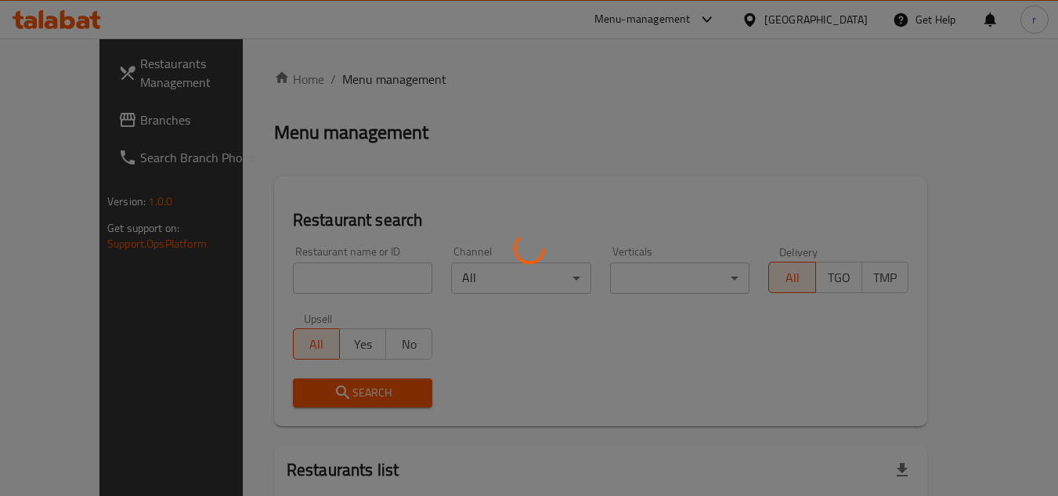
click at [315, 270] on div at bounding box center [529, 248] width 1058 height 496
click at [313, 275] on div at bounding box center [529, 248] width 1058 height 496
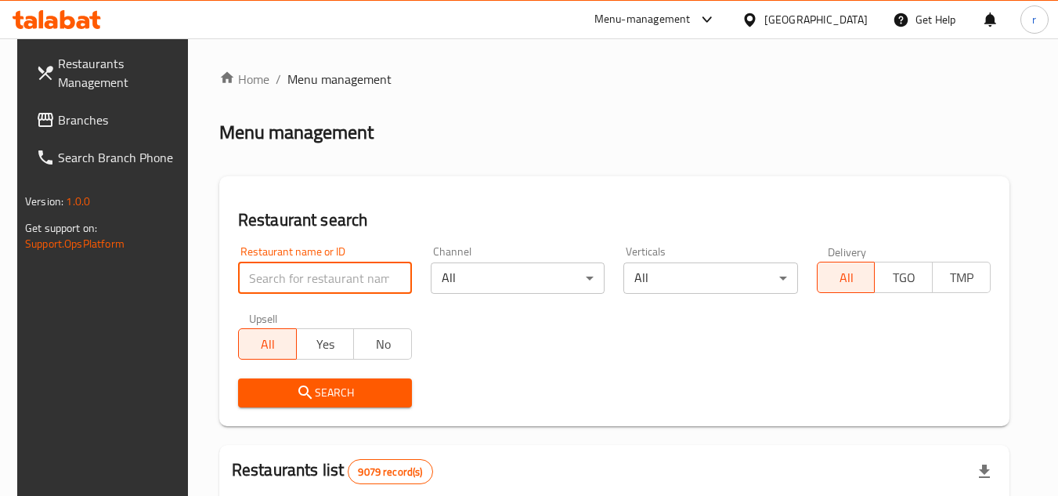
click at [313, 275] on input "search" at bounding box center [325, 277] width 174 height 31
paste input "681098"
type input "681098"
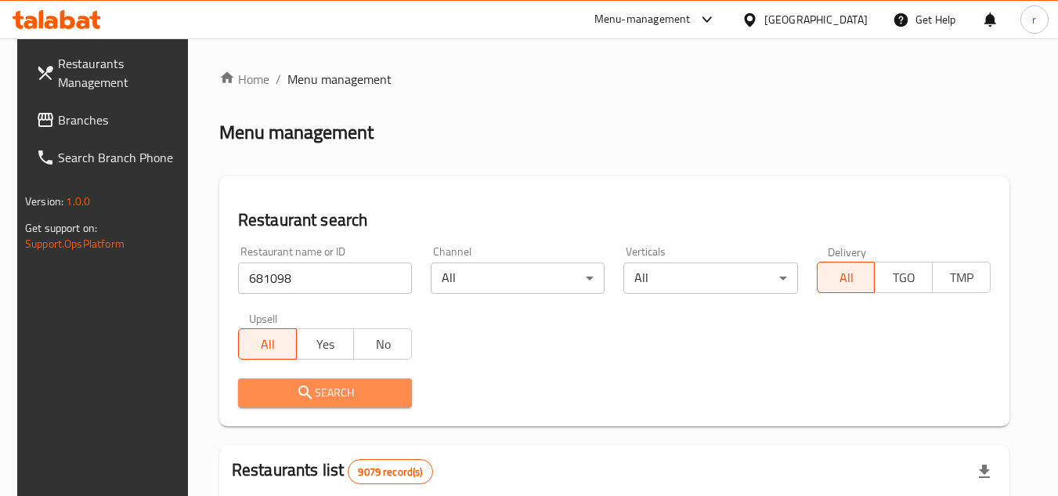
click at [296, 388] on icon "submit" at bounding box center [305, 392] width 19 height 19
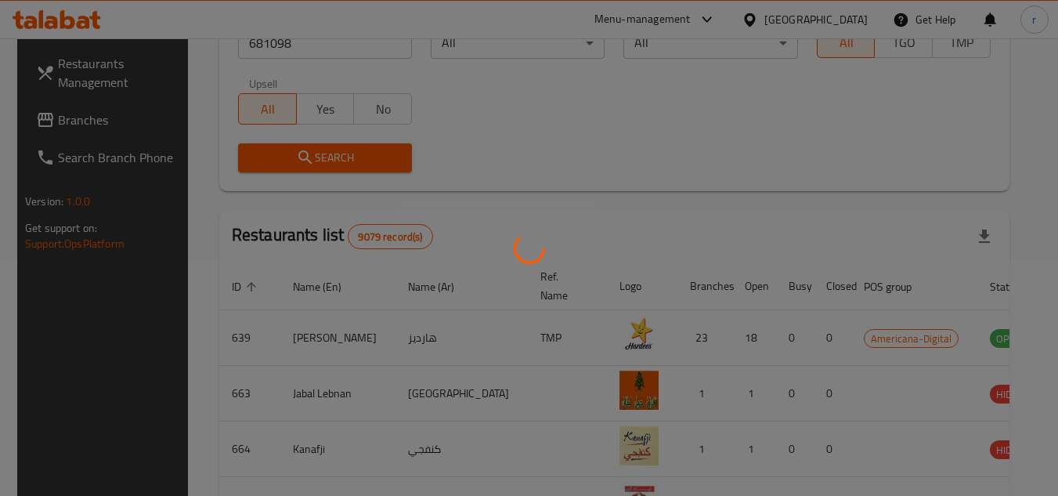
scroll to position [190, 0]
